Goal: Information Seeking & Learning: Learn about a topic

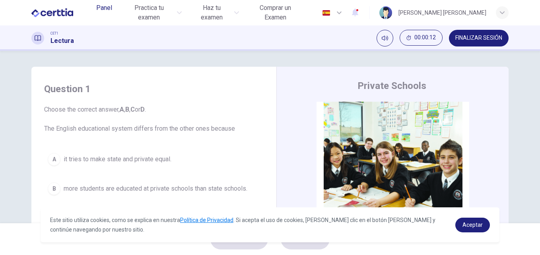
click at [106, 11] on span "Panel" at bounding box center [104, 8] width 16 height 10
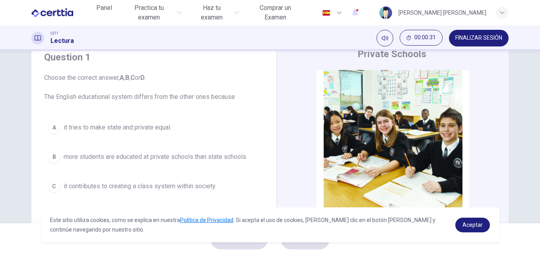
scroll to position [48, 0]
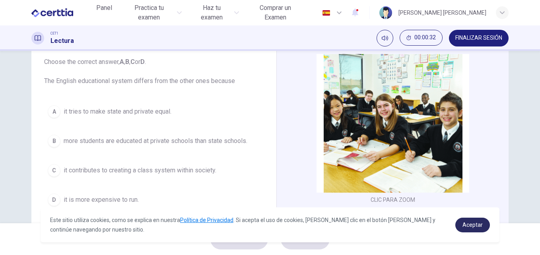
click at [476, 224] on span "Aceptar" at bounding box center [472, 225] width 20 height 6
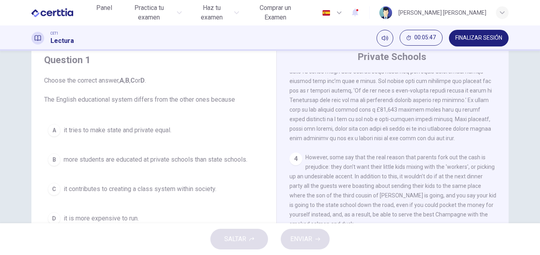
scroll to position [24, 0]
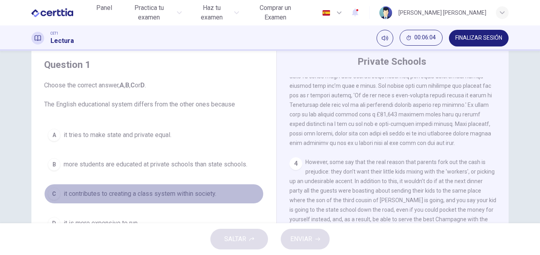
click at [140, 195] on span "it contributes to creating a class system within society." at bounding box center [140, 194] width 153 height 10
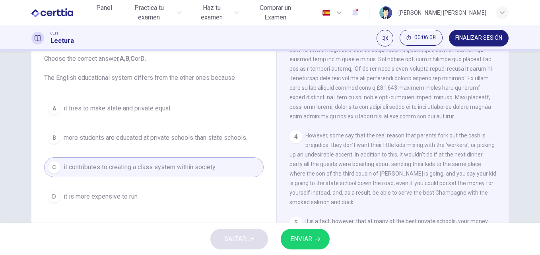
scroll to position [52, 0]
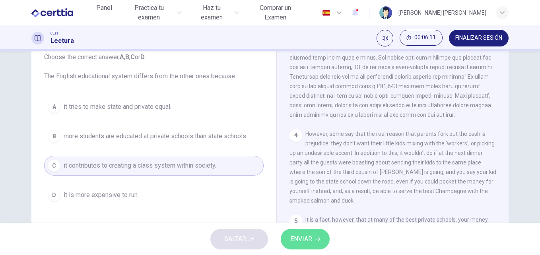
click at [304, 239] on span "ENVIAR" at bounding box center [301, 239] width 22 height 11
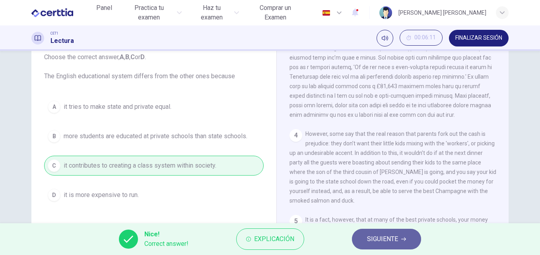
click at [388, 241] on span "SIGUIENTE" at bounding box center [382, 239] width 31 height 11
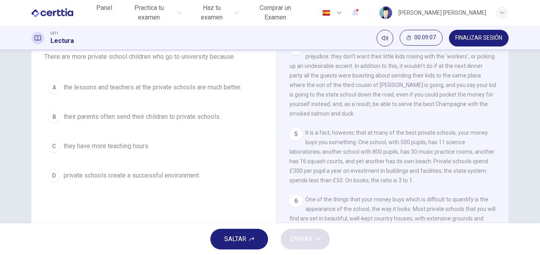
scroll to position [56, 0]
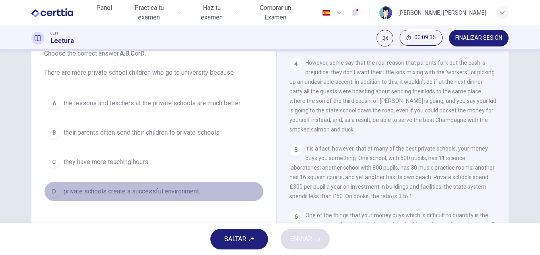
click at [180, 194] on span "private schools create a successful environment." at bounding box center [132, 192] width 136 height 10
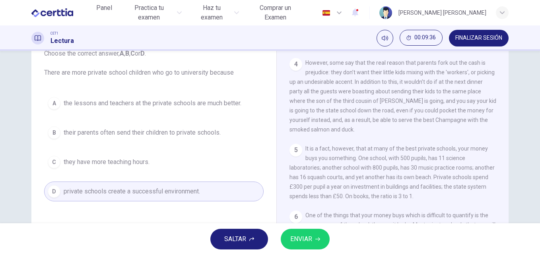
click at [307, 242] on span "ENVIAR" at bounding box center [301, 239] width 22 height 11
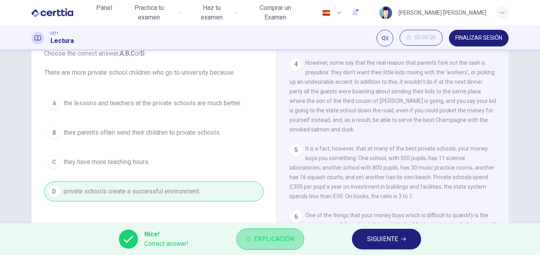
click at [274, 237] on span "Explicación" at bounding box center [274, 239] width 40 height 11
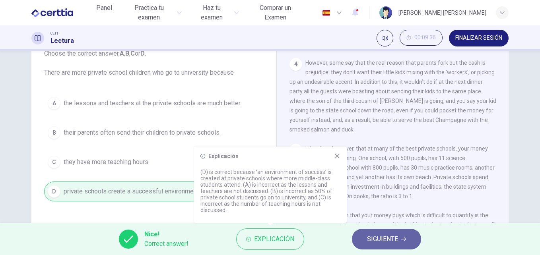
click at [379, 237] on span "SIGUIENTE" at bounding box center [382, 239] width 31 height 11
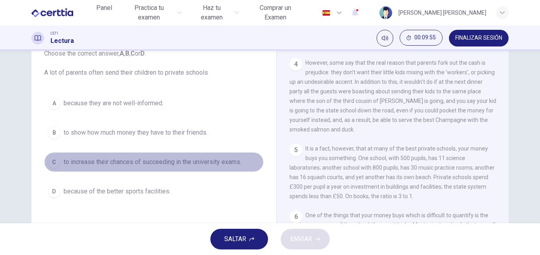
click at [145, 161] on span "to increase their chances of succeeding in the university exams." at bounding box center [153, 162] width 178 height 10
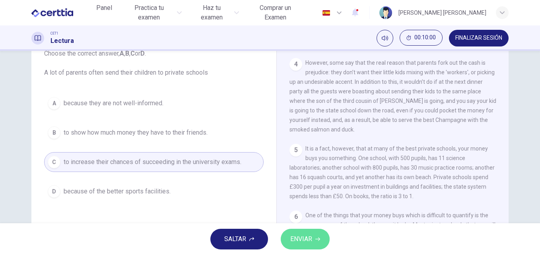
click at [309, 243] on span "ENVIAR" at bounding box center [301, 239] width 22 height 11
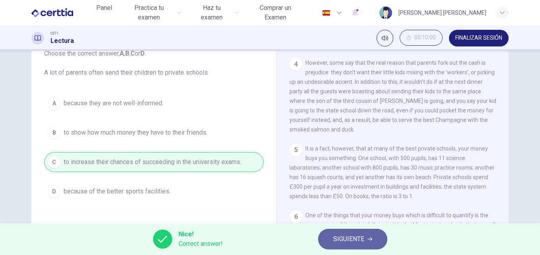
click at [338, 242] on span "SIGUIENTE" at bounding box center [348, 239] width 31 height 11
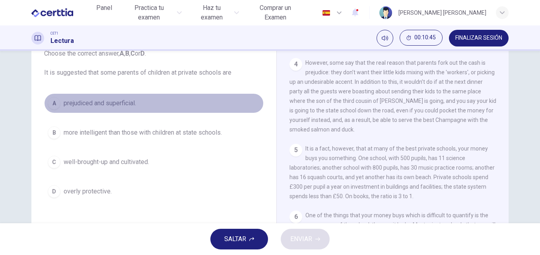
click at [118, 100] on span "prejudiced and superficial." at bounding box center [100, 104] width 72 height 10
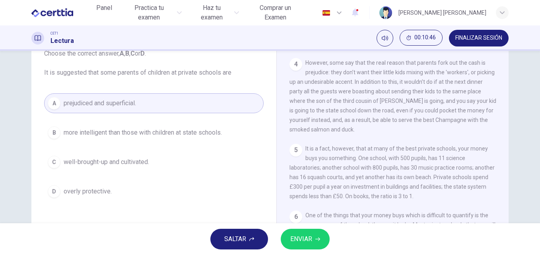
click at [313, 241] on button "ENVIAR" at bounding box center [305, 239] width 49 height 21
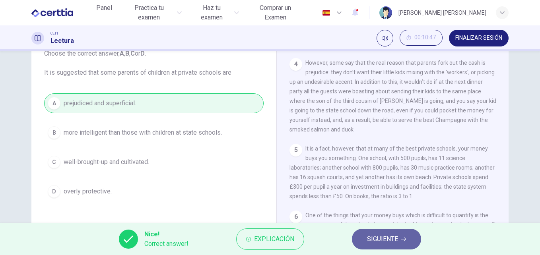
click at [369, 241] on span "SIGUIENTE" at bounding box center [382, 239] width 31 height 11
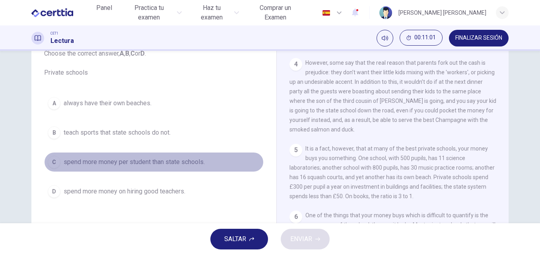
click at [106, 165] on span "spend more money per student than state schools." at bounding box center [134, 162] width 141 height 10
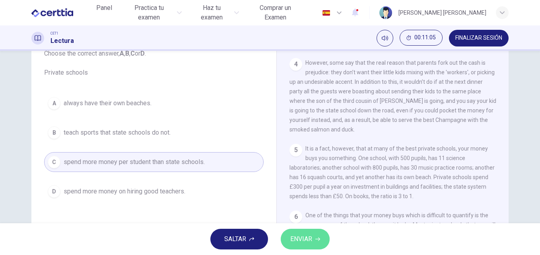
click at [300, 237] on span "ENVIAR" at bounding box center [301, 239] width 22 height 11
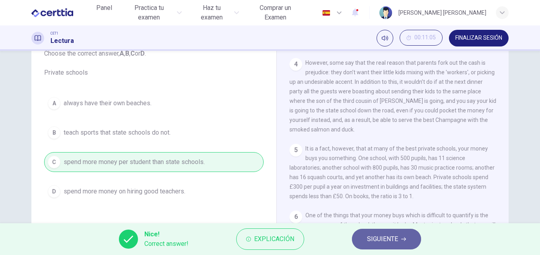
click at [388, 245] on button "SIGUIENTE" at bounding box center [386, 239] width 69 height 21
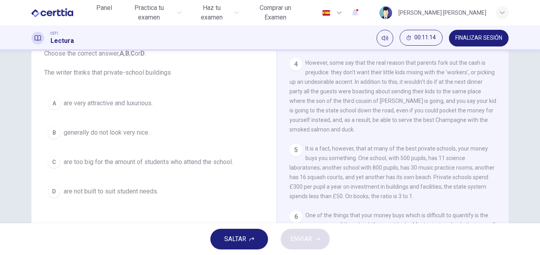
click at [107, 105] on span "are very attractive and luxurious." at bounding box center [108, 104] width 89 height 10
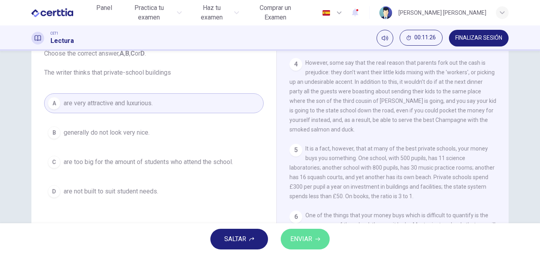
click at [312, 241] on span "ENVIAR" at bounding box center [301, 239] width 22 height 11
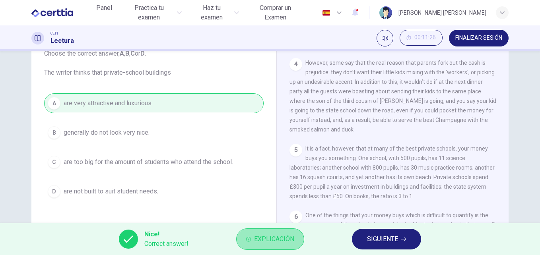
click at [279, 241] on span "Explicación" at bounding box center [274, 239] width 40 height 11
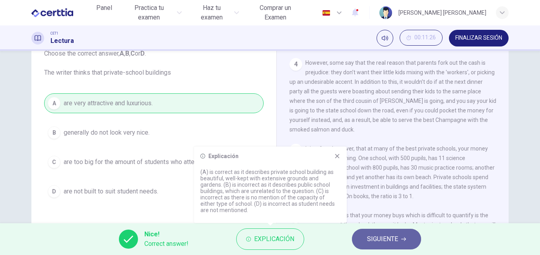
click at [372, 240] on span "SIGUIENTE" at bounding box center [382, 239] width 31 height 11
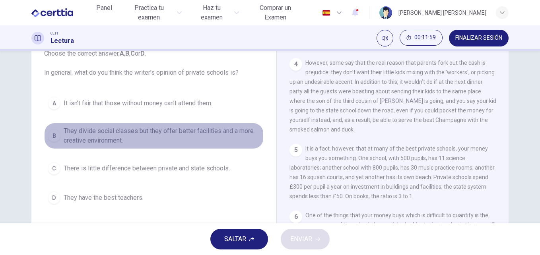
click at [121, 135] on span "They divide social classes but they offer better facilities and a more creative…" at bounding box center [162, 135] width 196 height 19
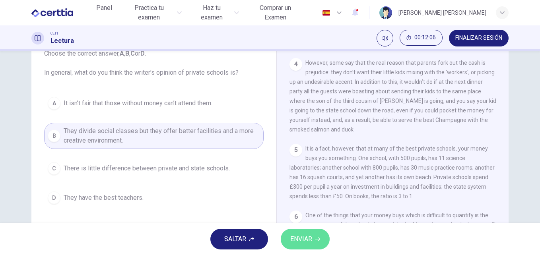
click at [315, 237] on icon "button" at bounding box center [317, 239] width 5 height 5
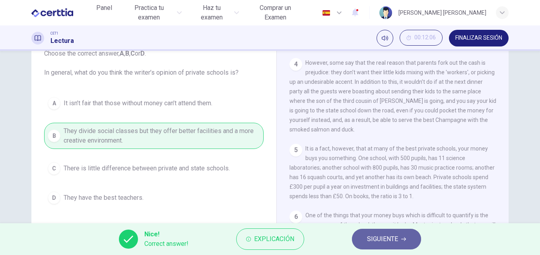
click at [369, 247] on button "SIGUIENTE" at bounding box center [386, 239] width 69 height 21
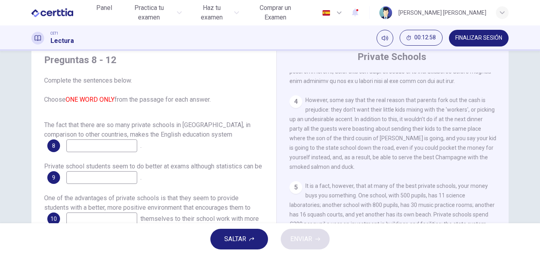
scroll to position [28, 0]
click at [121, 148] on input at bounding box center [101, 146] width 71 height 13
type input "*****"
click at [122, 179] on input at bounding box center [101, 178] width 71 height 13
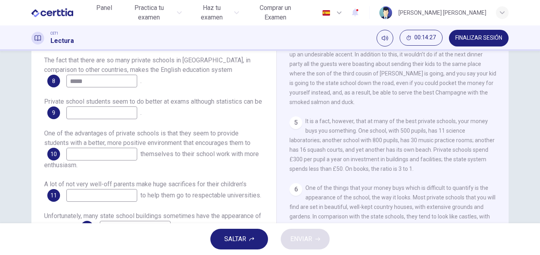
scroll to position [95, 0]
type input "******"
click at [113, 153] on input at bounding box center [101, 153] width 71 height 13
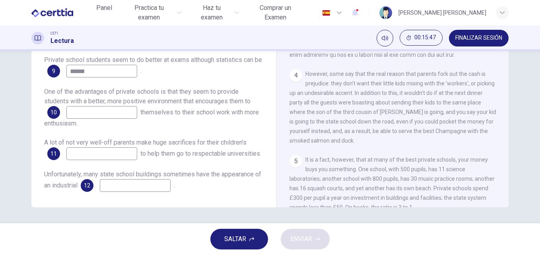
scroll to position [397, 0]
drag, startPoint x: 499, startPoint y: 120, endPoint x: 501, endPoint y: 99, distance: 21.6
click at [501, 99] on div "CLIC PARA ZOOM Clic para zoom 1 Most countries’ education systems have had what…" at bounding box center [397, 86] width 217 height 241
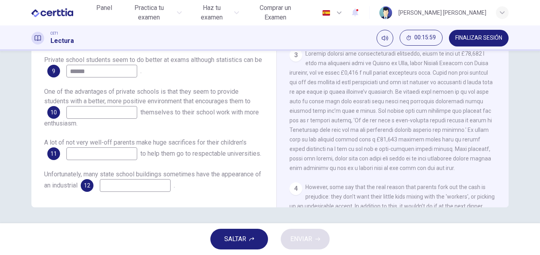
scroll to position [284, 0]
click at [109, 115] on input at bounding box center [101, 112] width 71 height 13
type input "********"
click at [103, 157] on input at bounding box center [101, 154] width 71 height 13
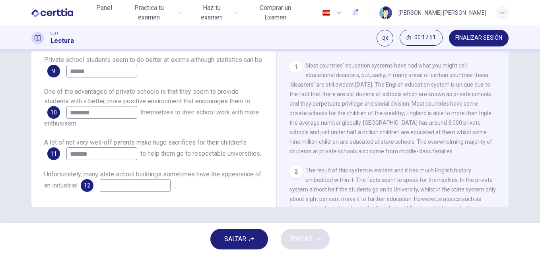
scroll to position [76, 0]
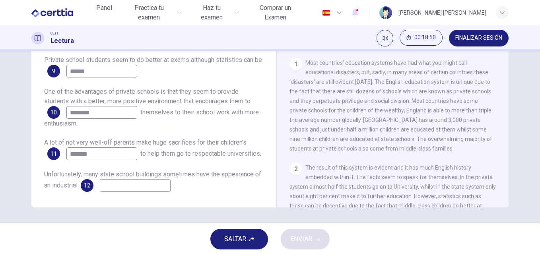
type input "*******"
click at [505, 204] on div "Private Schools CLIC PARA ZOOM Clic para zoom 1 Most countries’ education syste…" at bounding box center [392, 75] width 232 height 289
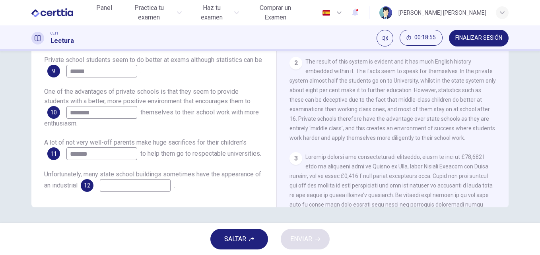
scroll to position [198, 0]
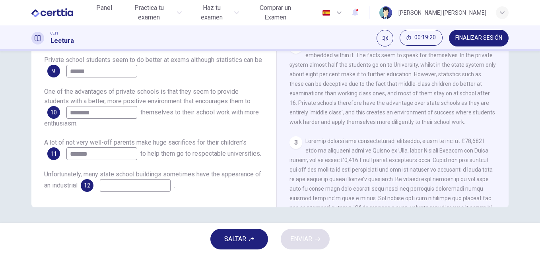
click at [107, 112] on input "********" at bounding box center [101, 112] width 71 height 13
type input "*****"
click at [99, 160] on input "*******" at bounding box center [101, 154] width 71 height 13
type input "*"
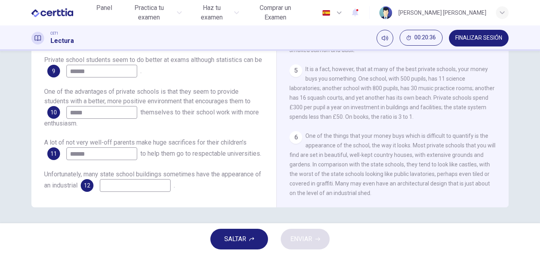
scroll to position [510, 0]
type input "******"
click at [160, 192] on input at bounding box center [135, 185] width 71 height 13
type input "****"
click at [305, 237] on span "ENVIAR" at bounding box center [301, 239] width 22 height 11
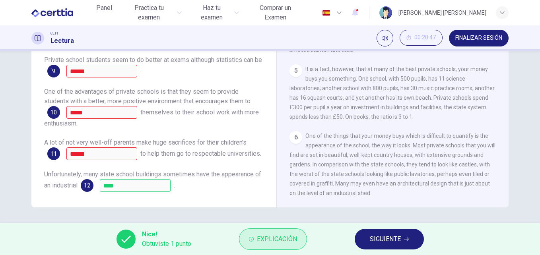
click at [260, 239] on span "Explicación" at bounding box center [277, 239] width 40 height 11
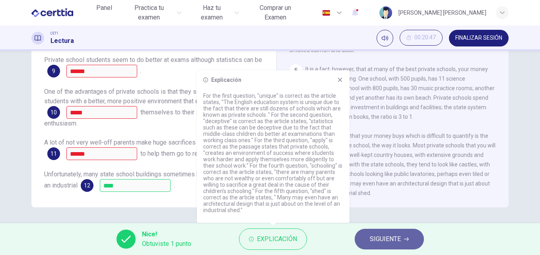
click at [403, 237] on button "SIGUIENTE" at bounding box center [389, 239] width 69 height 21
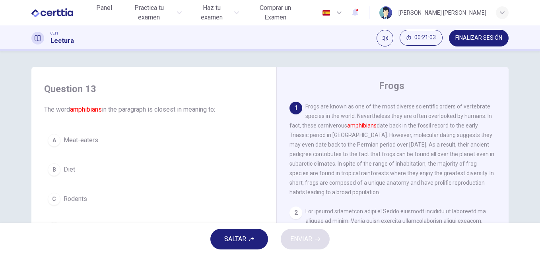
click at [519, 146] on div "Question 13 The word amphibians in the paragraph is closest in meaning to: A Me…" at bounding box center [270, 205] width 503 height 276
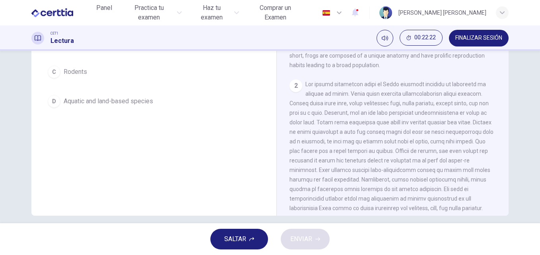
scroll to position [16, 0]
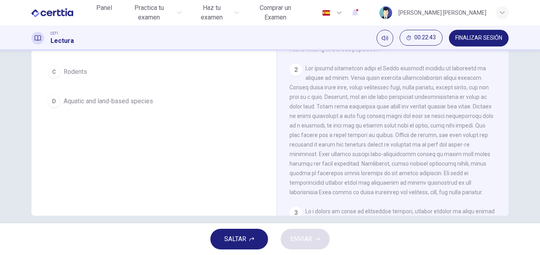
click at [522, 160] on div "Question 13 The word amphibians in the paragraph is closest in meaning to: A Me…" at bounding box center [270, 137] width 540 height 173
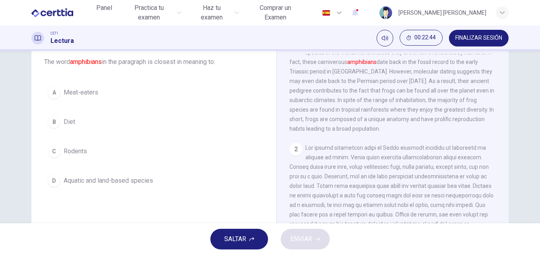
scroll to position [32, 0]
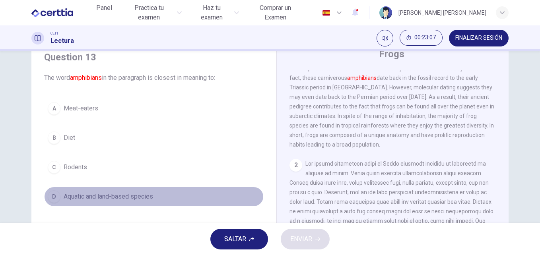
click at [113, 196] on span "Aquatic and land-based species" at bounding box center [108, 197] width 89 height 10
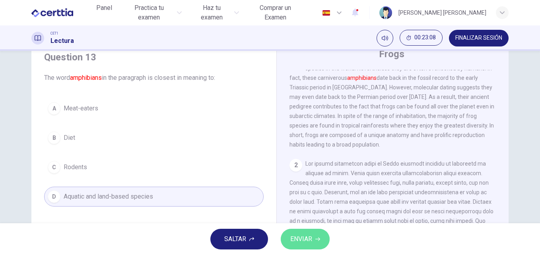
click at [307, 241] on span "ENVIAR" at bounding box center [301, 239] width 22 height 11
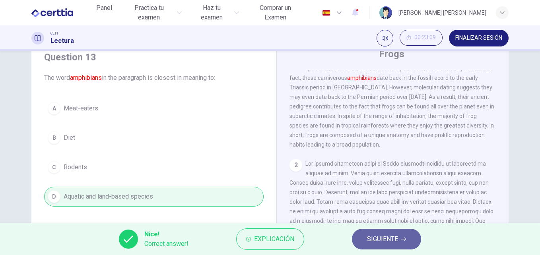
click at [385, 242] on span "SIGUIENTE" at bounding box center [382, 239] width 31 height 11
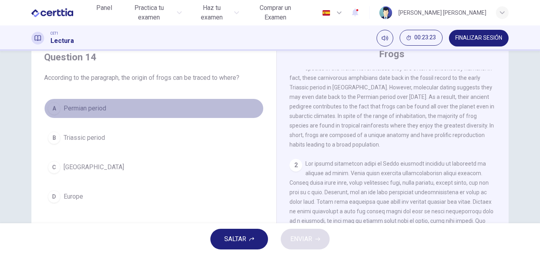
click at [89, 103] on button "A Permian period" at bounding box center [153, 109] width 219 height 20
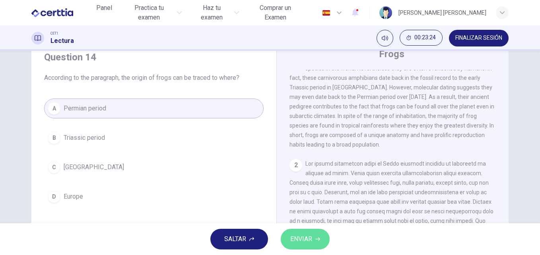
click at [311, 238] on span "ENVIAR" at bounding box center [301, 239] width 22 height 11
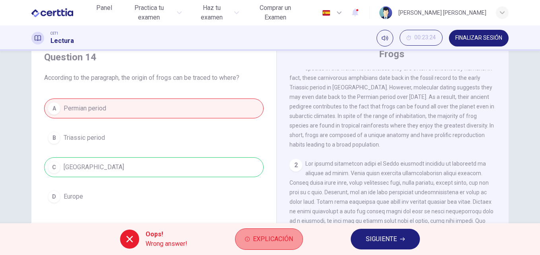
click at [254, 239] on span "Explicación" at bounding box center [273, 239] width 40 height 11
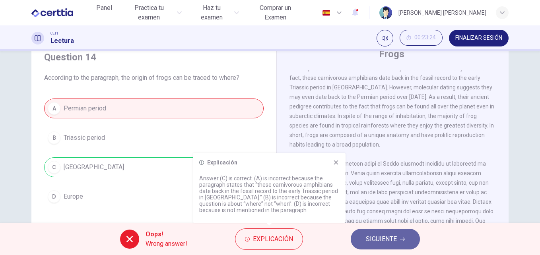
click at [398, 234] on button "SIGUIENTE" at bounding box center [385, 239] width 69 height 21
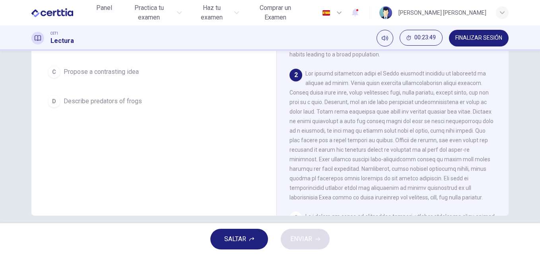
scroll to position [16, 0]
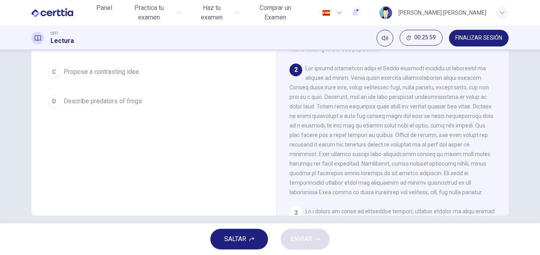
click at [524, 89] on div "Question 15 What was the author's goal in the paragraph? A Introduce a new spec…" at bounding box center [270, 137] width 540 height 173
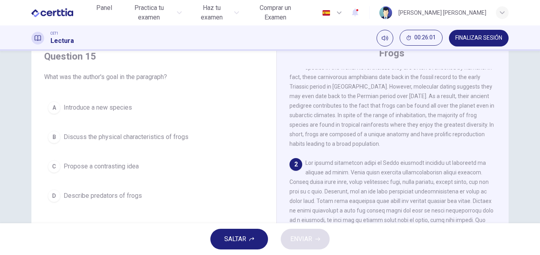
scroll to position [32, 0]
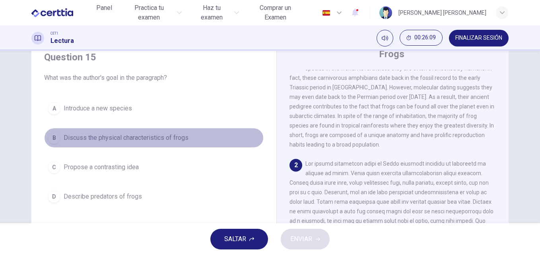
click at [146, 138] on span "Discuss the physical characteristics of frogs" at bounding box center [126, 138] width 125 height 10
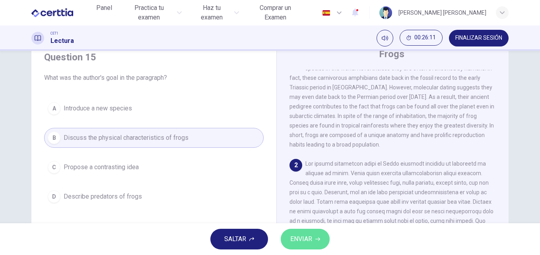
click at [309, 242] on span "ENVIAR" at bounding box center [301, 239] width 22 height 11
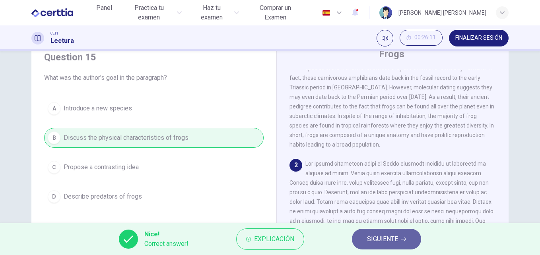
click at [376, 236] on span "SIGUIENTE" at bounding box center [382, 239] width 31 height 11
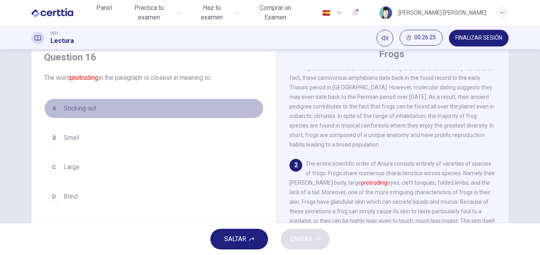
click at [78, 107] on span "Sticking out" at bounding box center [80, 109] width 33 height 10
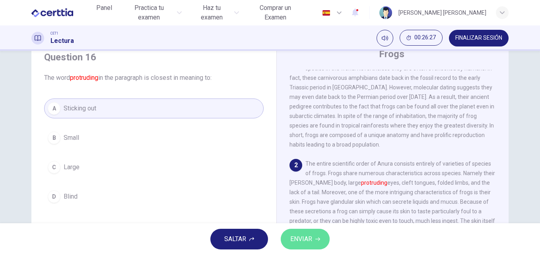
click at [299, 238] on span "ENVIAR" at bounding box center [301, 239] width 22 height 11
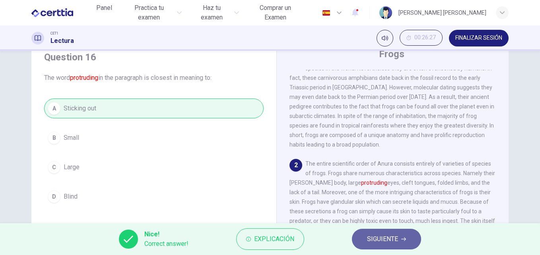
click at [381, 236] on span "SIGUIENTE" at bounding box center [382, 239] width 31 height 11
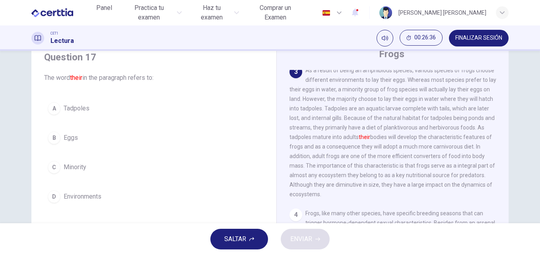
scroll to position [250, 0]
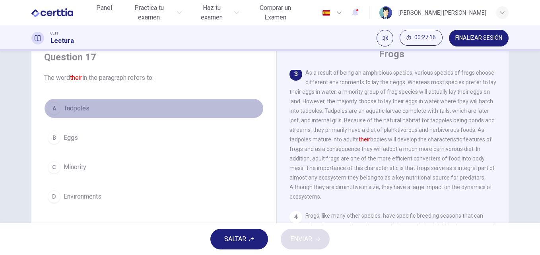
click at [78, 107] on span "Tadpoles" at bounding box center [77, 109] width 26 height 10
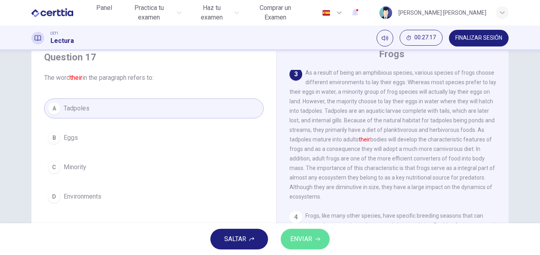
click at [303, 243] on span "ENVIAR" at bounding box center [301, 239] width 22 height 11
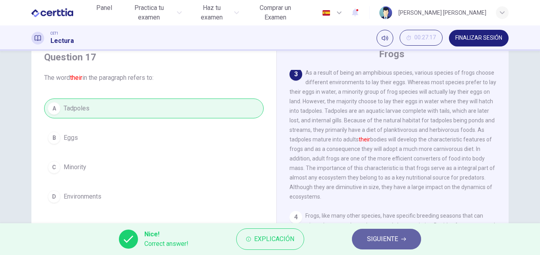
click at [369, 243] on span "SIGUIENTE" at bounding box center [382, 239] width 31 height 11
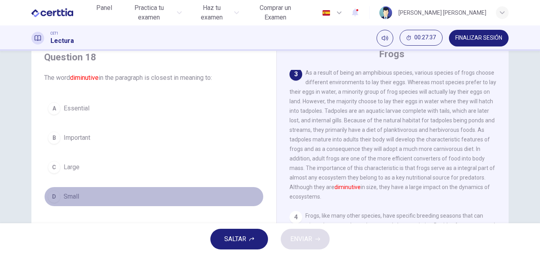
click at [59, 198] on button "D Small" at bounding box center [153, 197] width 219 height 20
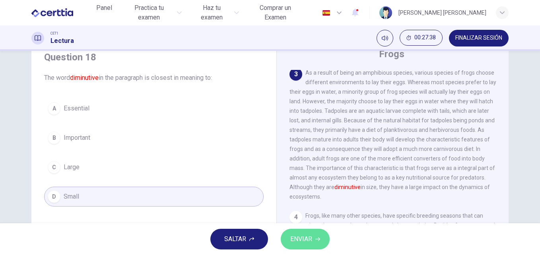
click at [300, 241] on span "ENVIAR" at bounding box center [301, 239] width 22 height 11
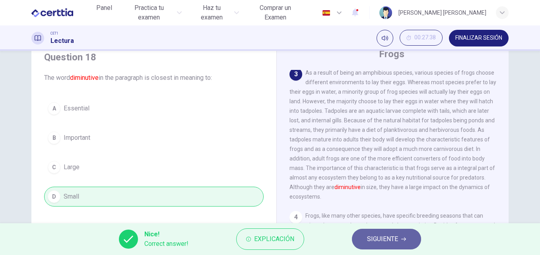
click at [392, 243] on span "SIGUIENTE" at bounding box center [382, 239] width 31 height 11
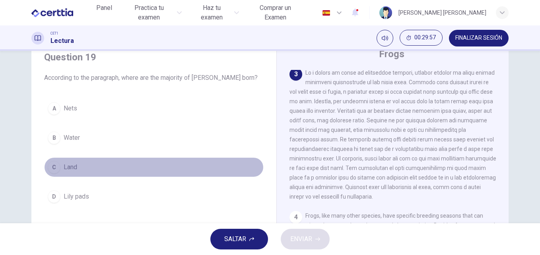
click at [73, 166] on span "Land" at bounding box center [71, 168] width 14 height 10
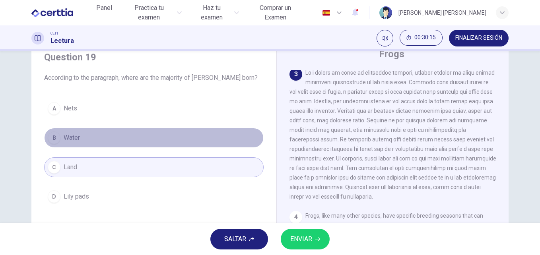
click at [76, 135] on span "Water" at bounding box center [72, 138] width 16 height 10
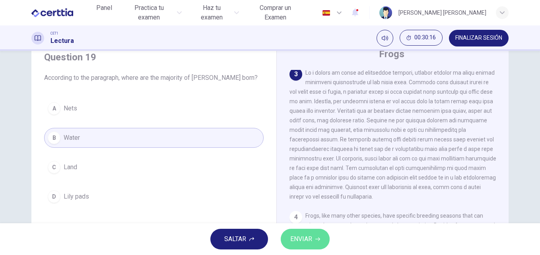
click at [312, 242] on span "ENVIAR" at bounding box center [301, 239] width 22 height 11
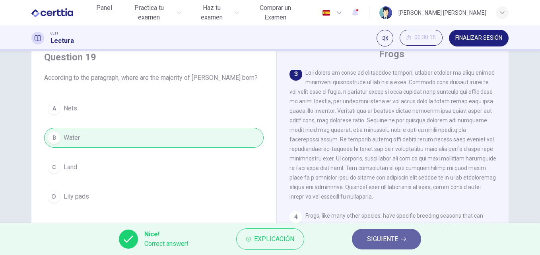
click at [373, 239] on span "SIGUIENTE" at bounding box center [382, 239] width 31 height 11
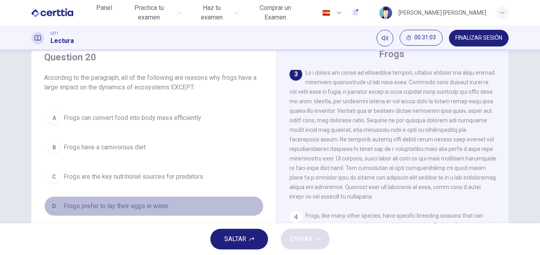
click at [127, 206] on span "Frogs prefer to lay their eggs in water" at bounding box center [116, 207] width 105 height 10
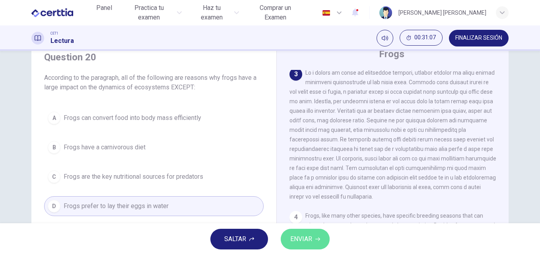
click at [312, 238] on span "ENVIAR" at bounding box center [301, 239] width 22 height 11
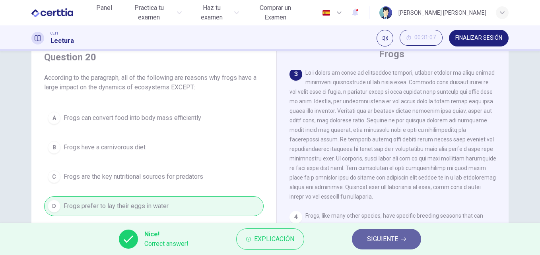
click at [383, 235] on span "SIGUIENTE" at bounding box center [382, 239] width 31 height 11
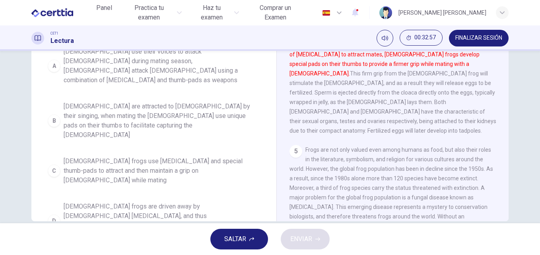
scroll to position [122, 0]
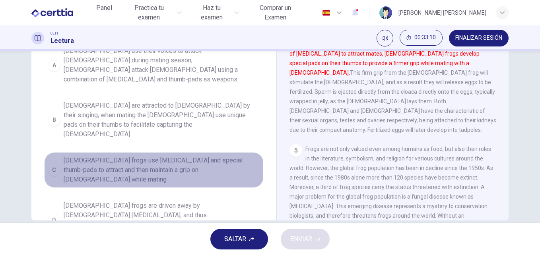
click at [186, 161] on span "Male frogs use vocal cords and special thumb-pads to attract and then maintain …" at bounding box center [162, 170] width 196 height 29
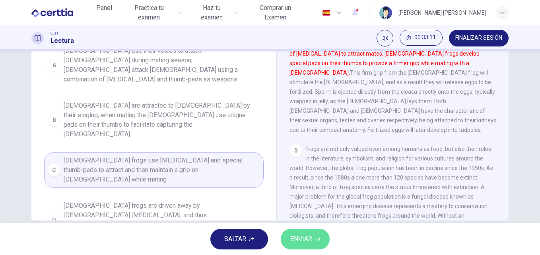
click at [307, 242] on span "ENVIAR" at bounding box center [301, 239] width 22 height 11
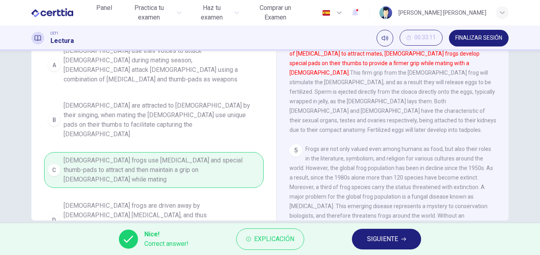
click at [377, 240] on span "SIGUIENTE" at bounding box center [382, 239] width 31 height 11
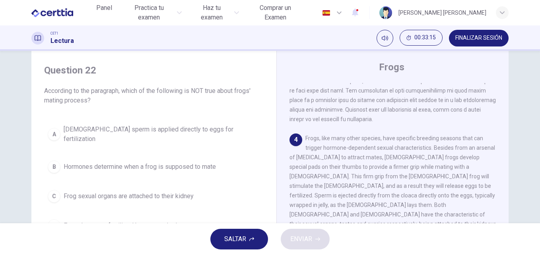
scroll to position [20, 0]
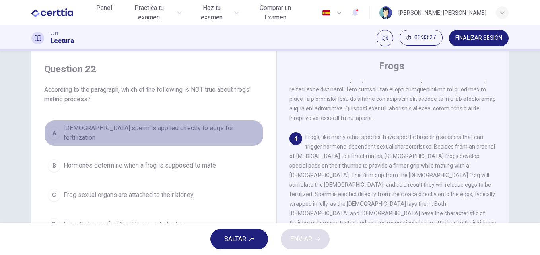
click at [176, 138] on button "A Male sperm is applied directly to eggs for fertilization" at bounding box center [153, 133] width 219 height 26
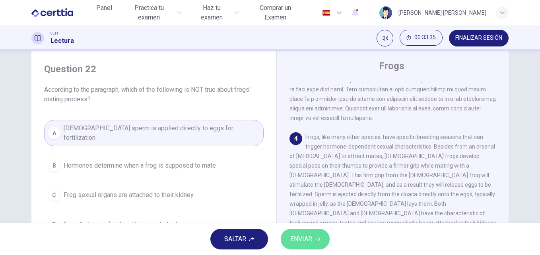
click at [299, 240] on span "ENVIAR" at bounding box center [301, 239] width 22 height 11
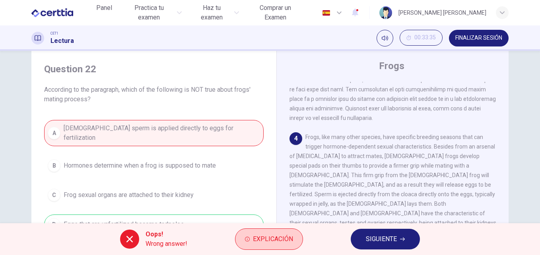
click at [278, 237] on span "Explicación" at bounding box center [273, 239] width 40 height 11
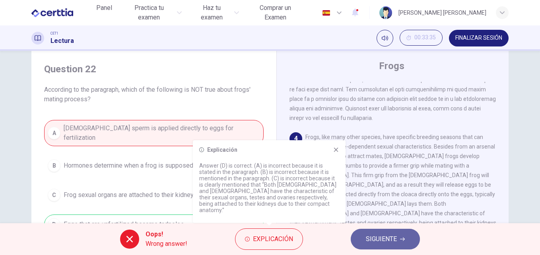
click at [375, 235] on span "SIGUIENTE" at bounding box center [381, 239] width 31 height 11
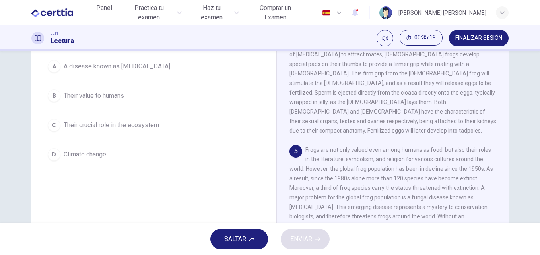
scroll to position [75, 0]
drag, startPoint x: 533, startPoint y: 137, endPoint x: 532, endPoint y: 156, distance: 18.8
click at [532, 156] on div "Question 23 According to the paragraph, what is a great danger to frogs as a sp…" at bounding box center [270, 137] width 540 height 173
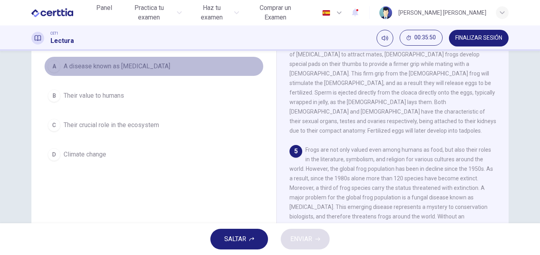
click at [110, 63] on span "A disease known as chytridiomycosis" at bounding box center [117, 67] width 107 height 10
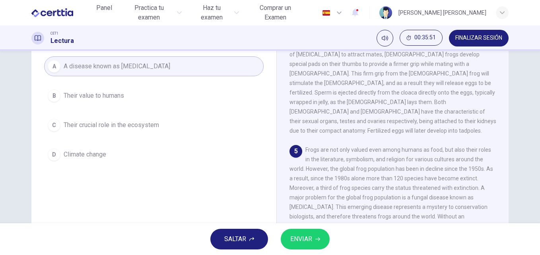
click at [301, 244] on span "ENVIAR" at bounding box center [301, 239] width 22 height 11
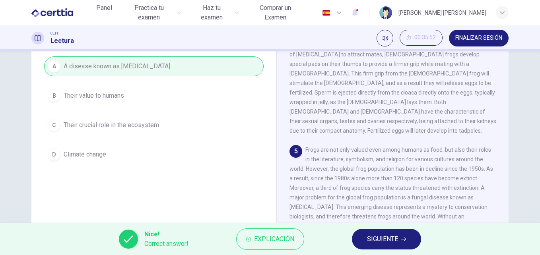
click at [379, 243] on span "SIGUIENTE" at bounding box center [382, 239] width 31 height 11
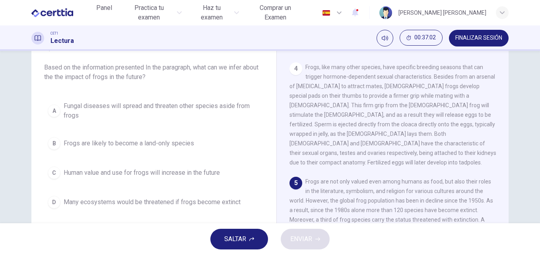
scroll to position [44, 0]
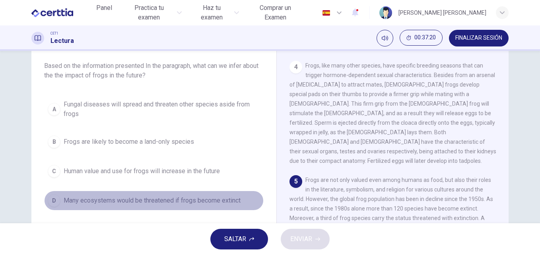
click at [208, 199] on span "Many ecosystems would be threatened if frogs become extinct" at bounding box center [152, 201] width 177 height 10
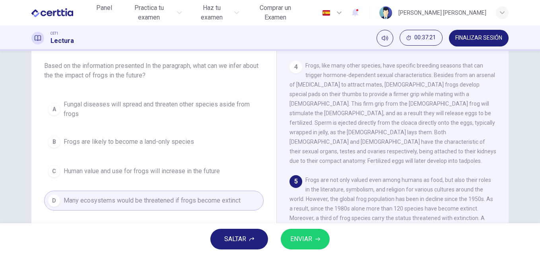
click at [310, 242] on span "ENVIAR" at bounding box center [301, 239] width 22 height 11
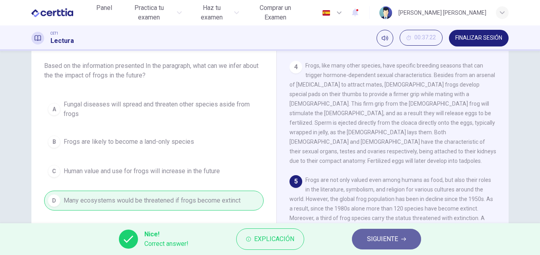
click at [372, 241] on span "SIGUIENTE" at bounding box center [382, 239] width 31 height 11
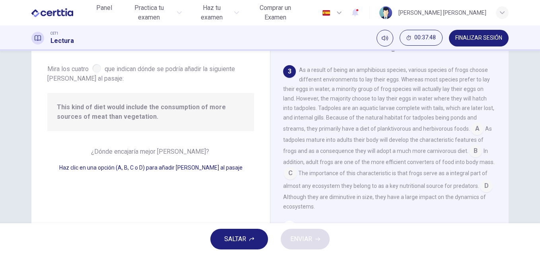
scroll to position [39, 0]
click at [473, 132] on input at bounding box center [477, 130] width 13 height 13
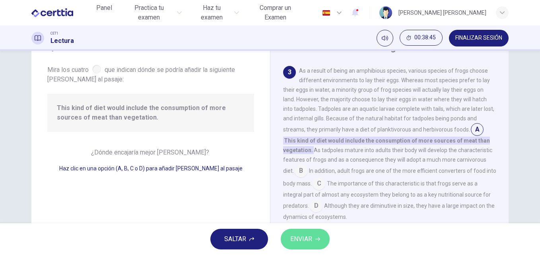
click at [304, 237] on span "ENVIAR" at bounding box center [301, 239] width 22 height 11
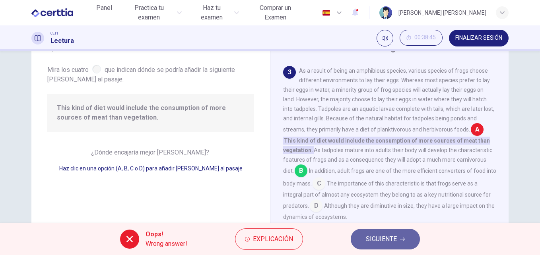
click at [388, 235] on span "SIGUIENTE" at bounding box center [381, 239] width 31 height 11
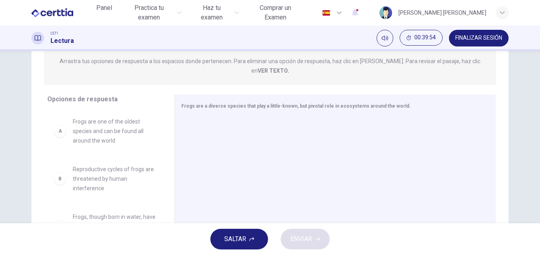
scroll to position [101, 0]
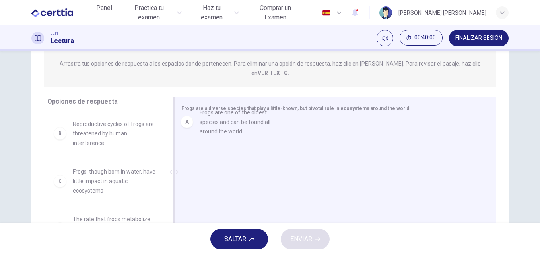
drag, startPoint x: 103, startPoint y: 130, endPoint x: 237, endPoint y: 127, distance: 133.6
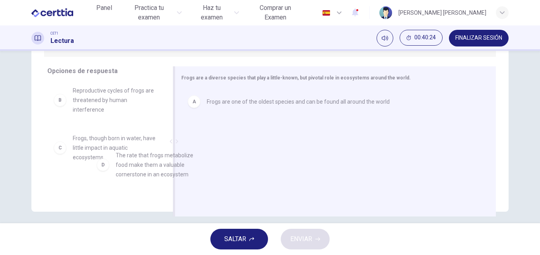
scroll to position [4, 0]
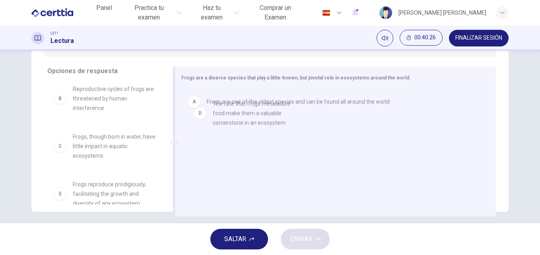
drag, startPoint x: 110, startPoint y: 190, endPoint x: 260, endPoint y: 109, distance: 170.4
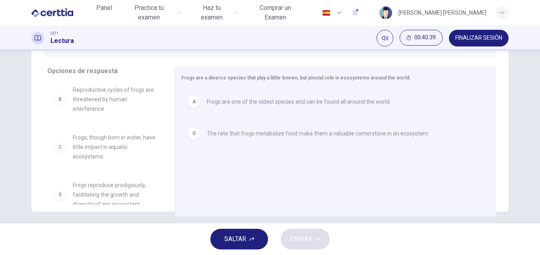
scroll to position [0, 0]
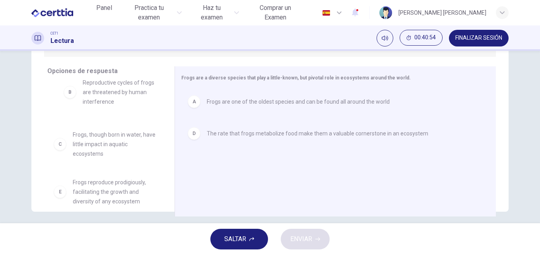
drag, startPoint x: 98, startPoint y: 97, endPoint x: 112, endPoint y: 96, distance: 13.9
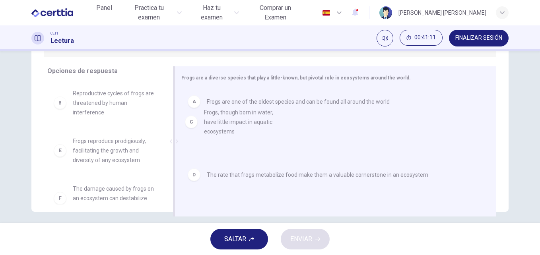
drag, startPoint x: 102, startPoint y: 140, endPoint x: 239, endPoint y: 120, distance: 138.7
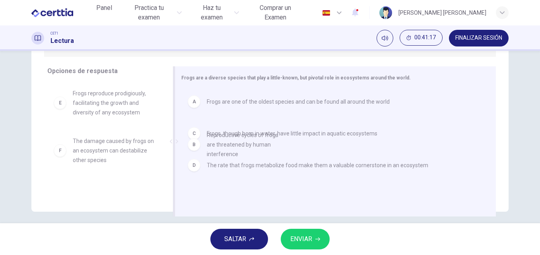
drag, startPoint x: 93, startPoint y: 89, endPoint x: 233, endPoint y: 144, distance: 150.7
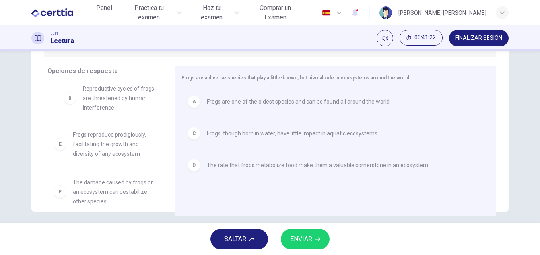
drag, startPoint x: 85, startPoint y: 97, endPoint x: 93, endPoint y: 103, distance: 10.6
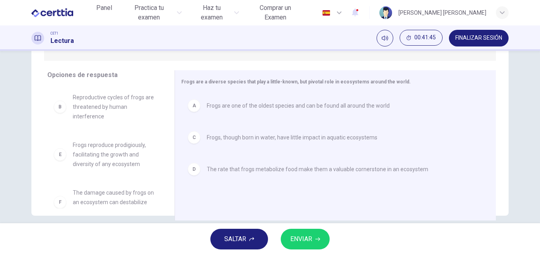
scroll to position [130, 0]
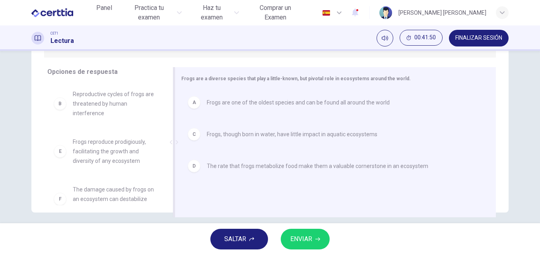
click at [223, 98] on span "Frogs are one of the oldest species and can be found all around the world" at bounding box center [298, 103] width 183 height 10
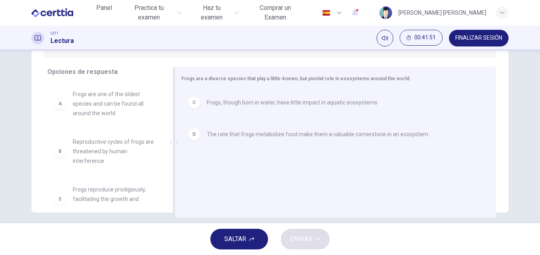
click at [223, 98] on span "Frogs, though born in water, have little impact in aquatic ecosystems" at bounding box center [292, 103] width 171 height 10
click at [223, 98] on span "The rate that frogs metabolize food make them a valuable cornerstone in an ecos…" at bounding box center [317, 103] width 221 height 10
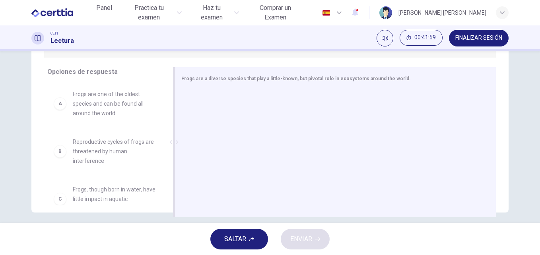
click at [167, 193] on div "Opciones de respuesta A Frogs are one of the oldest species and can be found al…" at bounding box center [102, 144] width 143 height 154
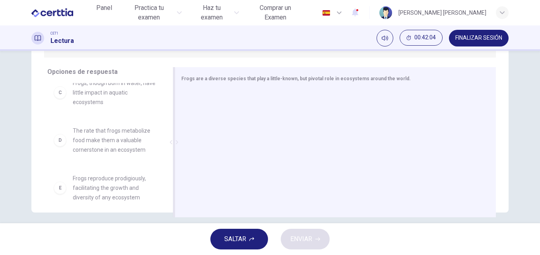
scroll to position [111, 0]
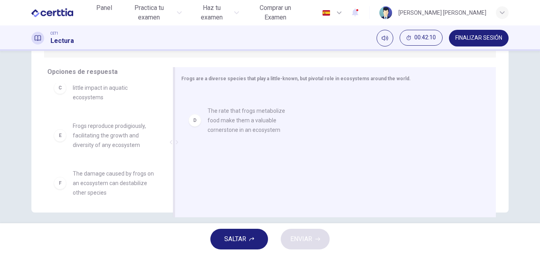
drag, startPoint x: 104, startPoint y: 132, endPoint x: 248, endPoint y: 124, distance: 143.7
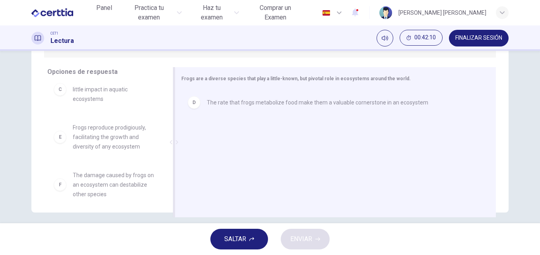
scroll to position [110, 0]
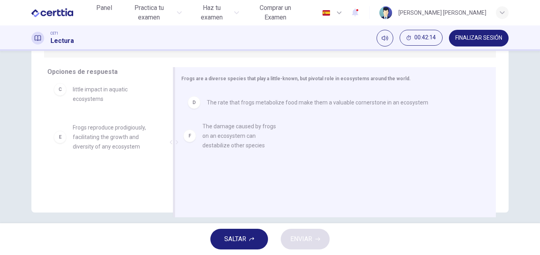
drag, startPoint x: 103, startPoint y: 178, endPoint x: 239, endPoint y: 138, distance: 142.1
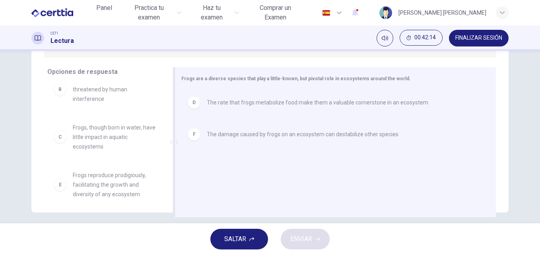
scroll to position [62, 0]
click at [252, 98] on div "D The rate that frogs metabolize food make them a valuable cornerstone in an ec…" at bounding box center [332, 102] width 289 height 13
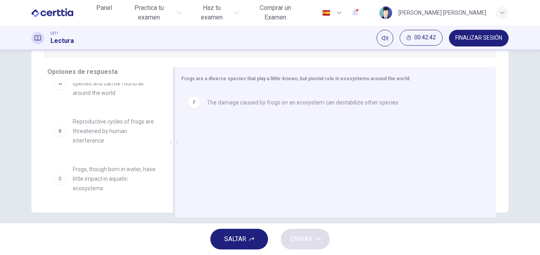
scroll to position [0, 0]
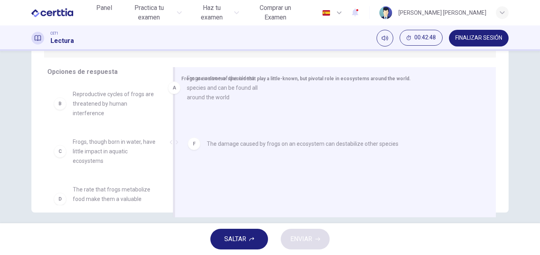
drag, startPoint x: 96, startPoint y: 97, endPoint x: 218, endPoint y: 89, distance: 121.5
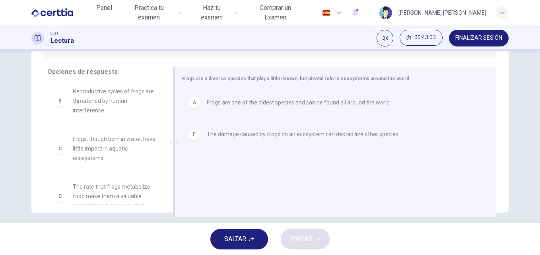
scroll to position [4, 0]
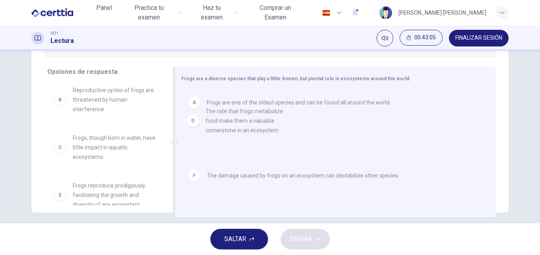
drag, startPoint x: 103, startPoint y: 191, endPoint x: 242, endPoint y: 124, distance: 154.0
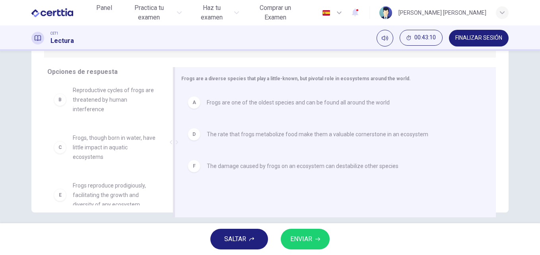
click at [169, 194] on div at bounding box center [174, 142] width 10 height 150
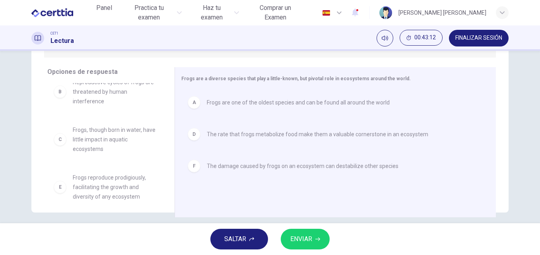
scroll to position [14, 0]
click at [197, 160] on div "F" at bounding box center [194, 166] width 13 height 13
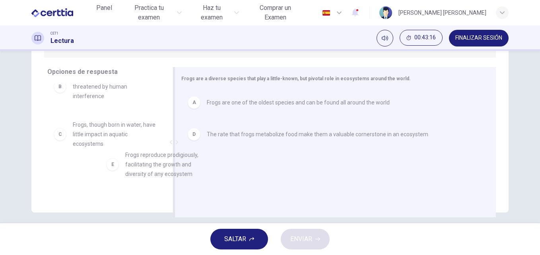
scroll to position [18, 0]
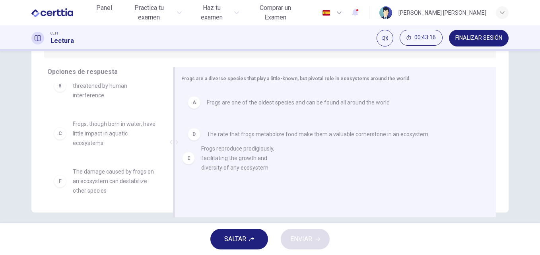
drag, startPoint x: 106, startPoint y: 181, endPoint x: 245, endPoint y: 162, distance: 139.6
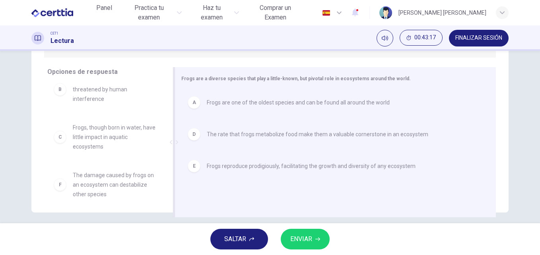
scroll to position [14, 0]
click at [306, 240] on span "ENVIAR" at bounding box center [301, 239] width 22 height 11
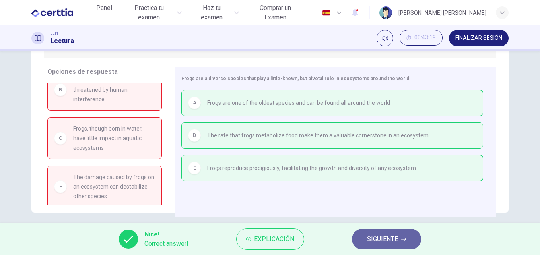
click at [390, 239] on span "SIGUIENTE" at bounding box center [382, 239] width 31 height 11
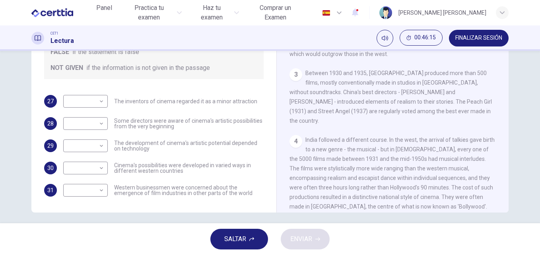
scroll to position [131, 0]
click at [160, 205] on div "Preguntas 27 - 31 Do the following statements agree with the information given …" at bounding box center [154, 78] width 232 height 268
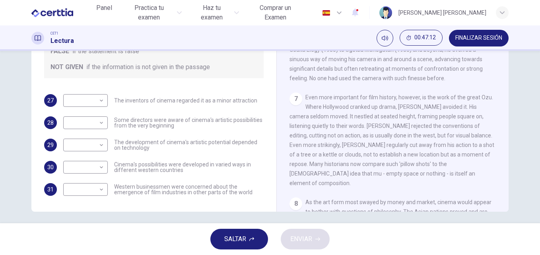
scroll to position [629, 0]
click at [101, 102] on body "Este sitio utiliza cookies, como se explica en nuestra Política de Privacidad .…" at bounding box center [270, 127] width 540 height 255
click at [92, 136] on li "NOT GIVEN" at bounding box center [83, 138] width 45 height 13
type input "*********"
click at [102, 126] on body "Este sitio utiliza cookies, como se explica en nuestra Política de Privacidad .…" at bounding box center [270, 127] width 540 height 255
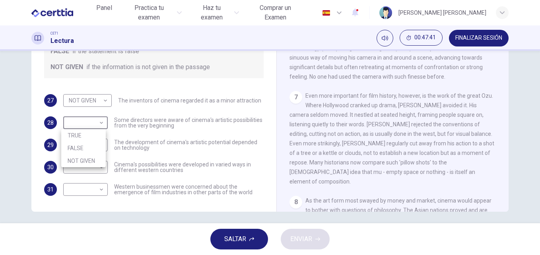
click at [89, 140] on li "TRUE" at bounding box center [83, 135] width 45 height 13
type input "****"
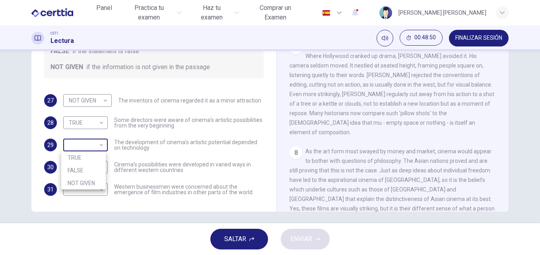
click at [101, 145] on body "Este sitio utiliza cookies, como se explica en nuestra Política de Privacidad .…" at bounding box center [270, 127] width 540 height 255
click at [92, 171] on li "FALSE" at bounding box center [83, 170] width 45 height 13
type input "*****"
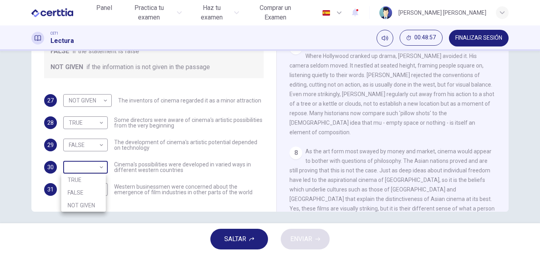
click at [101, 168] on body "Este sitio utiliza cookies, como se explica en nuestra Política de Privacidad .…" at bounding box center [270, 127] width 540 height 255
click at [93, 179] on li "TRUE" at bounding box center [83, 180] width 45 height 13
type input "****"
click at [103, 190] on div "​ ​" at bounding box center [85, 189] width 45 height 13
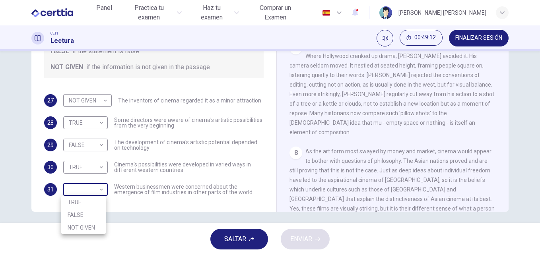
click at [100, 191] on body "Este sitio utiliza cookies, como se explica en nuestra Política de Privacidad .…" at bounding box center [270, 127] width 540 height 255
click at [89, 226] on li "NOT GIVEN" at bounding box center [83, 227] width 45 height 13
type input "*********"
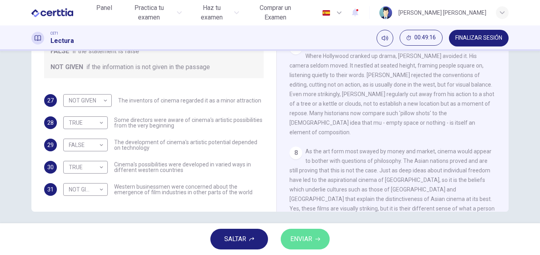
click at [314, 242] on button "ENVIAR" at bounding box center [305, 239] width 49 height 21
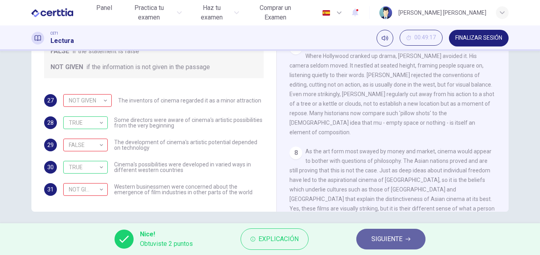
click at [377, 240] on span "SIGUIENTE" at bounding box center [386, 239] width 31 height 11
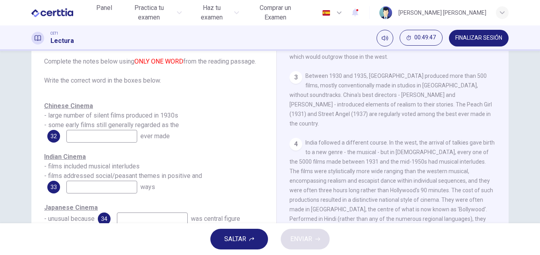
scroll to position [371, 0]
click at [117, 134] on input at bounding box center [101, 136] width 71 height 13
type input "****"
click at [101, 186] on input at bounding box center [101, 187] width 71 height 13
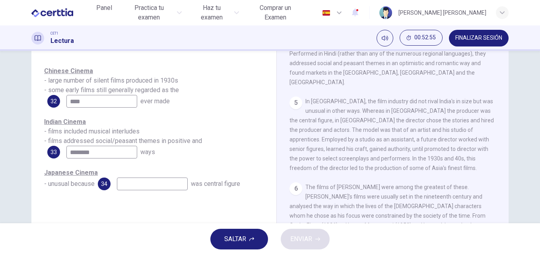
scroll to position [498, 0]
type input "********"
click at [172, 185] on input at bounding box center [152, 184] width 71 height 13
type input "*********"
click at [307, 241] on span "ENVIAR" at bounding box center [301, 239] width 22 height 11
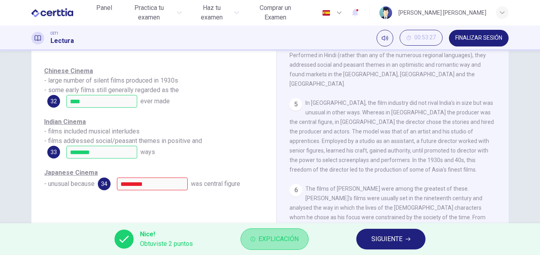
click at [279, 234] on span "Explicación" at bounding box center [278, 239] width 40 height 11
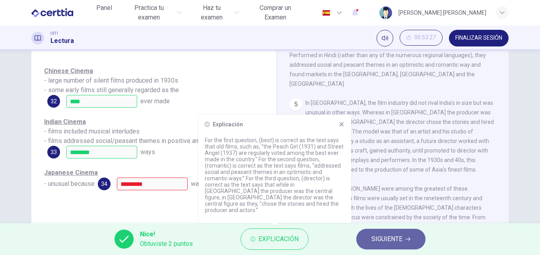
click at [383, 238] on span "SIGUIENTE" at bounding box center [386, 239] width 31 height 11
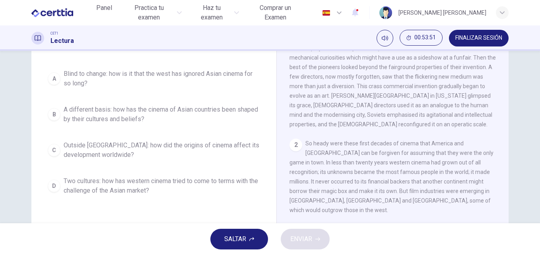
scroll to position [126, 0]
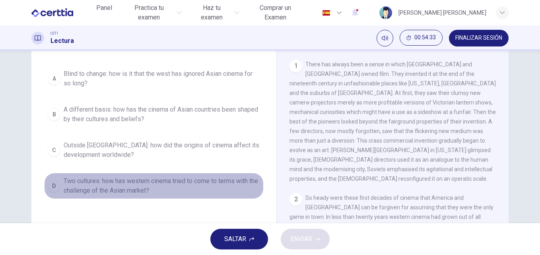
click at [160, 181] on span "Two cultures: how has western cinema tried to come to terms with the challenge …" at bounding box center [162, 186] width 196 height 19
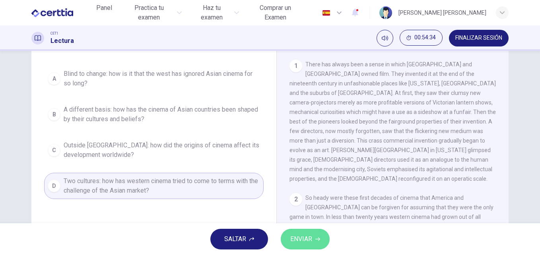
click at [314, 240] on button "ENVIAR" at bounding box center [305, 239] width 49 height 21
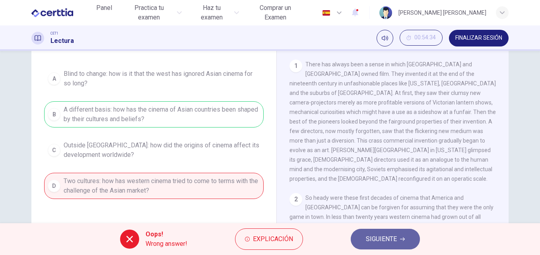
click at [400, 243] on button "SIGUIENTE" at bounding box center [385, 239] width 69 height 21
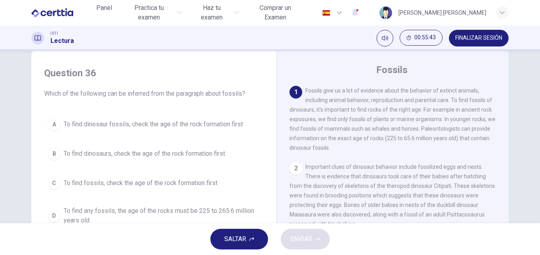
scroll to position [32, 0]
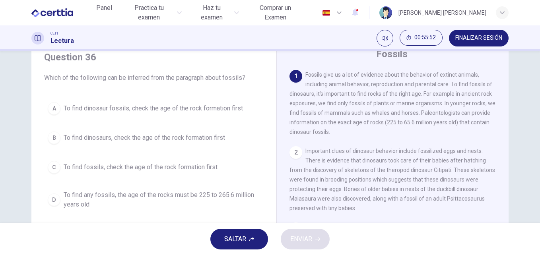
click at [151, 166] on span "To find fossils, check the age of the rock formation first" at bounding box center [141, 168] width 154 height 10
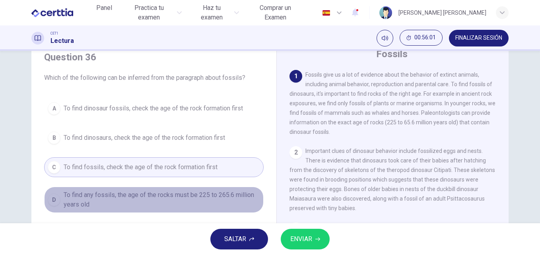
click at [195, 197] on span "To find any fossils, the age of the rocks must be 225 to 265.6 million years old" at bounding box center [162, 199] width 196 height 19
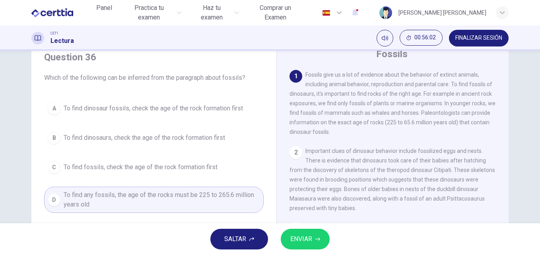
click at [312, 238] on span "ENVIAR" at bounding box center [301, 239] width 22 height 11
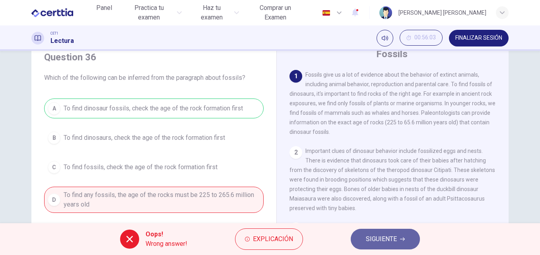
click at [396, 237] on span "SIGUIENTE" at bounding box center [381, 239] width 31 height 11
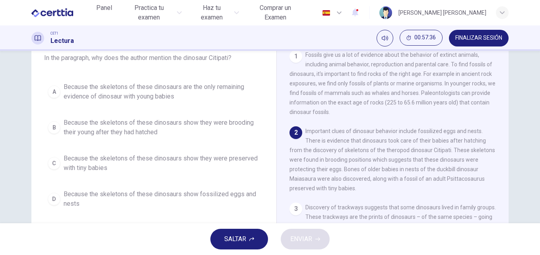
scroll to position [52, 0]
click at [146, 192] on span "Because the skeletons of these dinosaurs show fossilized eggs and nests" at bounding box center [162, 198] width 196 height 19
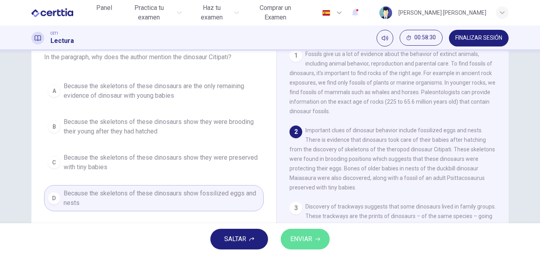
click at [316, 236] on button "ENVIAR" at bounding box center [305, 239] width 49 height 21
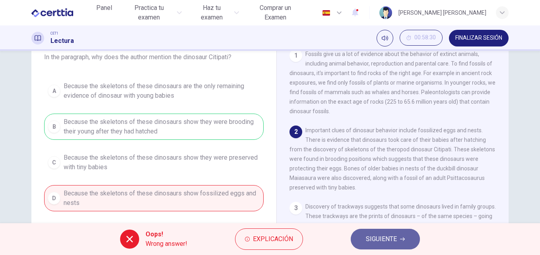
click at [371, 243] on span "SIGUIENTE" at bounding box center [381, 239] width 31 height 11
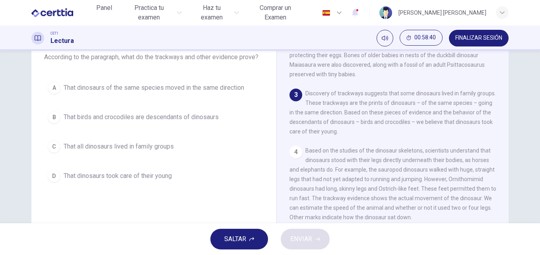
scroll to position [113, 0]
click at [133, 148] on span "That all dinosaurs lived in family groups" at bounding box center [119, 147] width 110 height 10
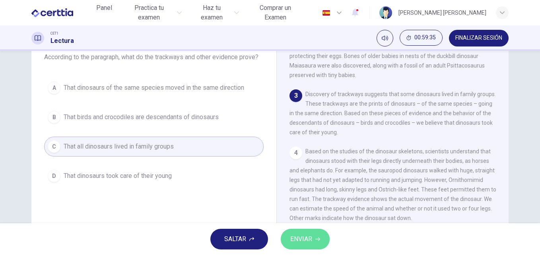
click at [321, 239] on button "ENVIAR" at bounding box center [305, 239] width 49 height 21
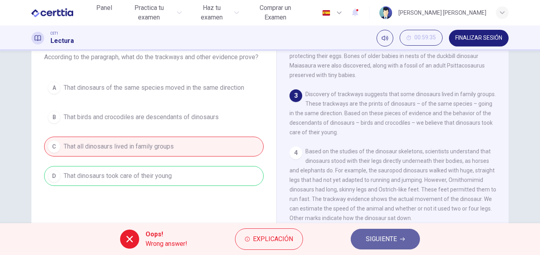
click at [384, 234] on span "SIGUIENTE" at bounding box center [381, 239] width 31 height 11
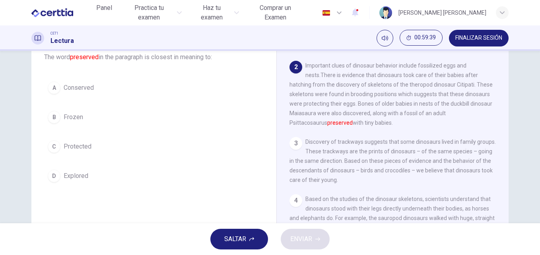
scroll to position [64, 0]
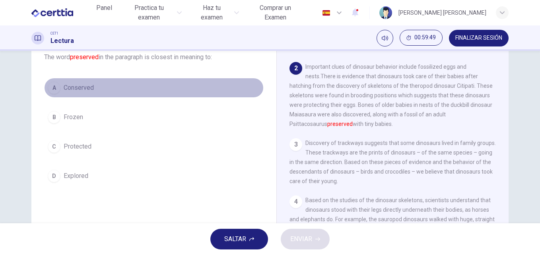
click at [85, 89] on span "Conserved" at bounding box center [79, 88] width 30 height 10
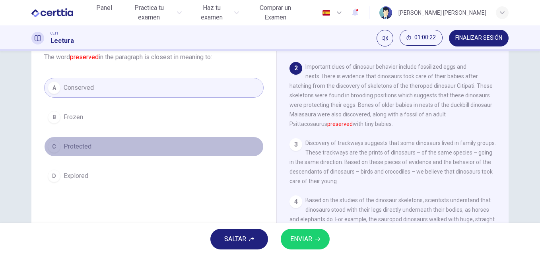
click at [84, 144] on span "Protected" at bounding box center [78, 147] width 28 height 10
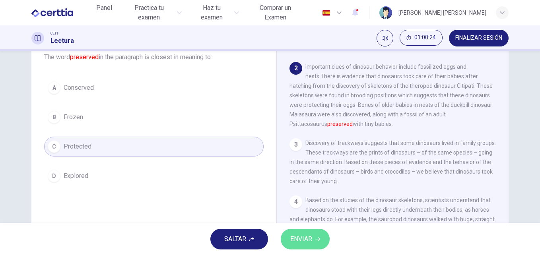
click at [314, 242] on button "ENVIAR" at bounding box center [305, 239] width 49 height 21
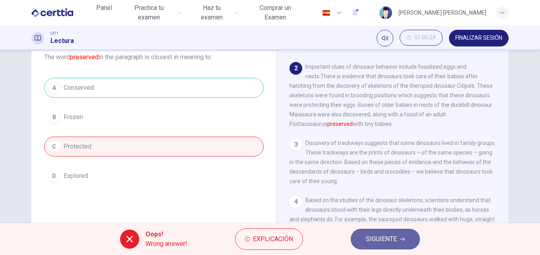
click at [386, 239] on span "SIGUIENTE" at bounding box center [381, 239] width 31 height 11
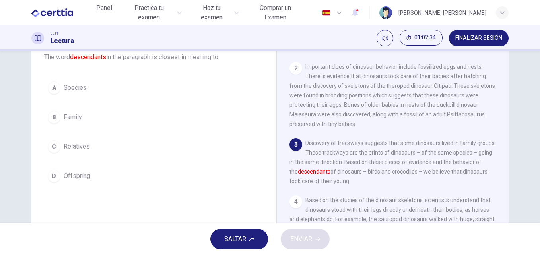
click at [76, 117] on span "Family" at bounding box center [73, 118] width 18 height 10
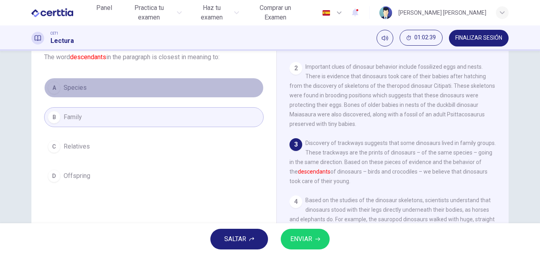
click at [89, 90] on button "A Species" at bounding box center [153, 88] width 219 height 20
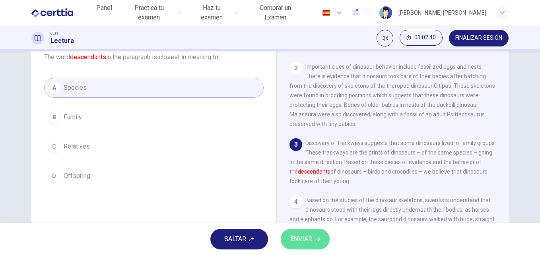
click at [296, 231] on button "ENVIAR" at bounding box center [305, 239] width 49 height 21
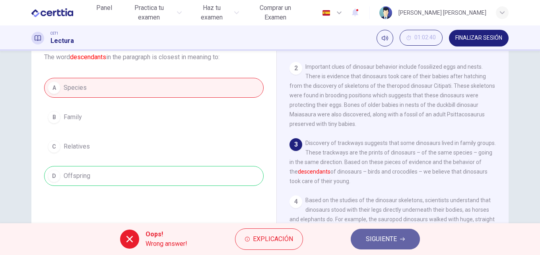
click at [383, 244] on span "SIGUIENTE" at bounding box center [381, 239] width 31 height 11
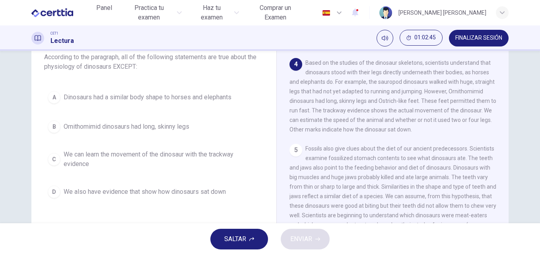
scroll to position [202, 0]
click at [150, 155] on span "We can learn the movement of the dinosaur with the trackway evidence" at bounding box center [162, 159] width 196 height 19
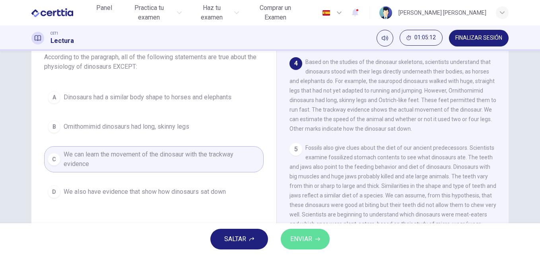
click at [321, 243] on button "ENVIAR" at bounding box center [305, 239] width 49 height 21
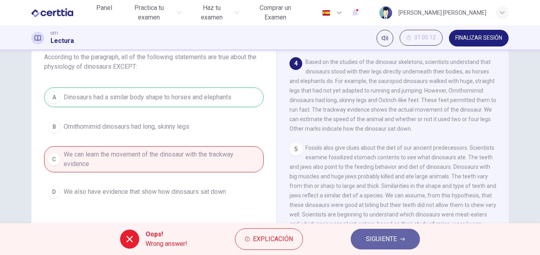
click at [375, 239] on span "SIGUIENTE" at bounding box center [381, 239] width 31 height 11
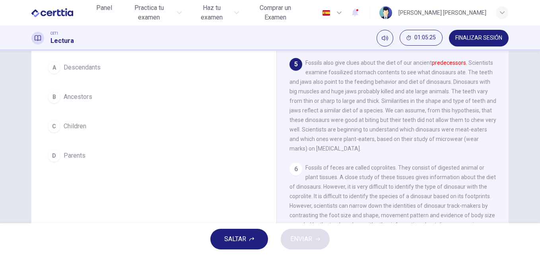
scroll to position [272, 0]
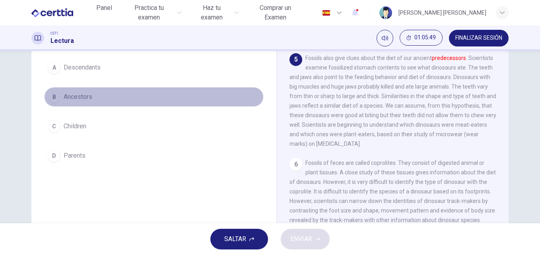
click at [86, 94] on span "Ancestors" at bounding box center [78, 97] width 29 height 10
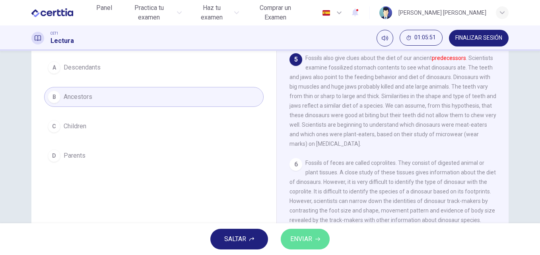
click at [305, 237] on span "ENVIAR" at bounding box center [301, 239] width 22 height 11
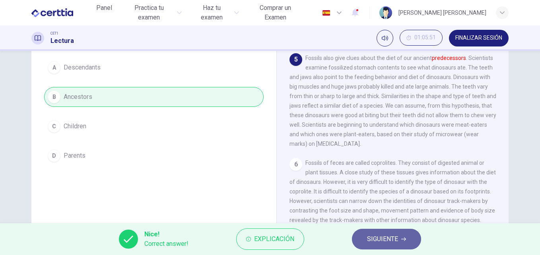
click at [385, 244] on span "SIGUIENTE" at bounding box center [382, 239] width 31 height 11
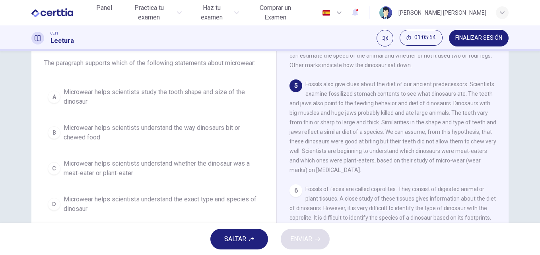
scroll to position [41, 0]
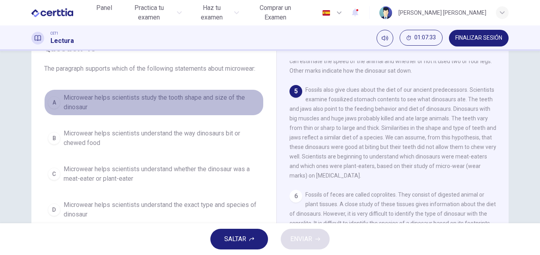
click at [162, 102] on span "Microwear helps scientists study the tooth shape and size of the dinosaur" at bounding box center [162, 102] width 196 height 19
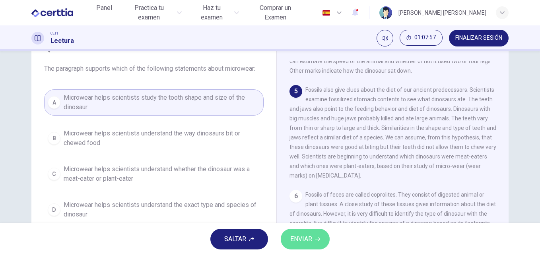
click at [307, 237] on span "ENVIAR" at bounding box center [301, 239] width 22 height 11
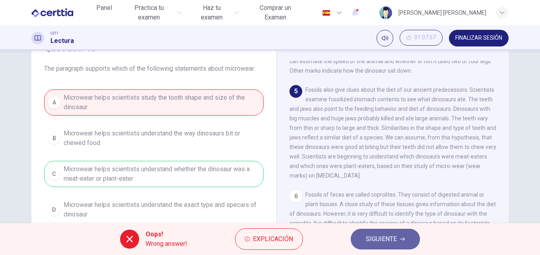
click at [375, 239] on span "SIGUIENTE" at bounding box center [381, 239] width 31 height 11
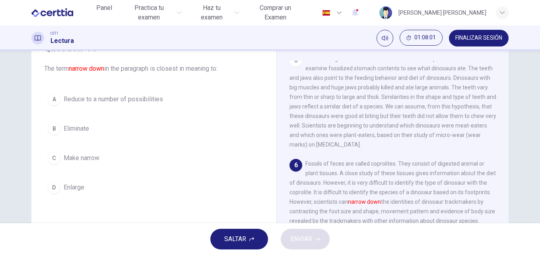
scroll to position [332, 0]
click at [125, 99] on span "Reduce to a number of possibilities" at bounding box center [113, 100] width 99 height 10
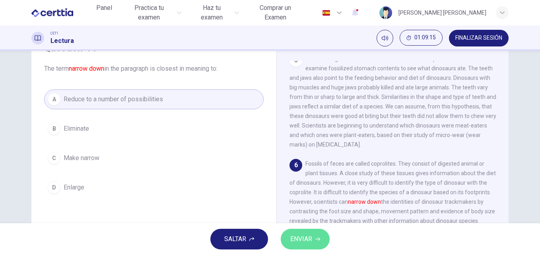
click at [315, 242] on button "ENVIAR" at bounding box center [305, 239] width 49 height 21
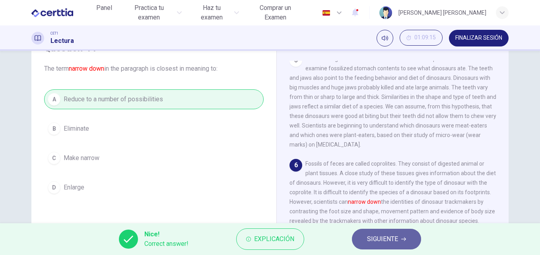
click at [373, 241] on span "SIGUIENTE" at bounding box center [382, 239] width 31 height 11
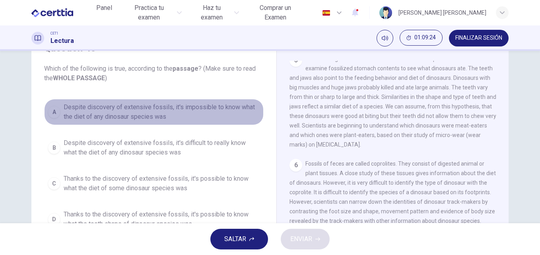
click at [196, 111] on span "Despite discovery of extensive fossils, it's impossible to know what the diet o…" at bounding box center [162, 112] width 196 height 19
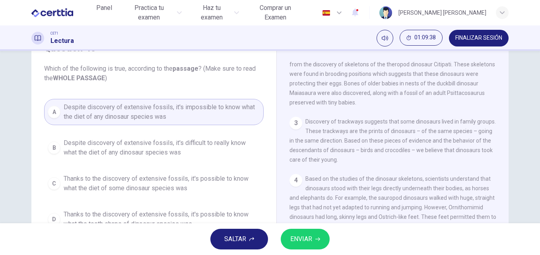
scroll to position [97, 0]
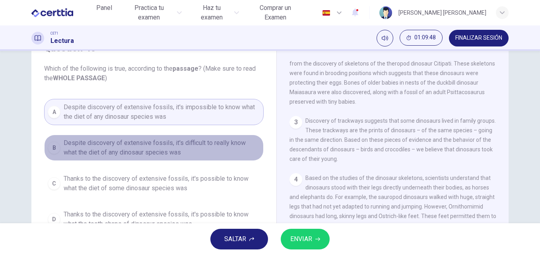
click at [126, 151] on span "Despite discovery of extensive fossils, it's difficult to really know what the …" at bounding box center [162, 147] width 196 height 19
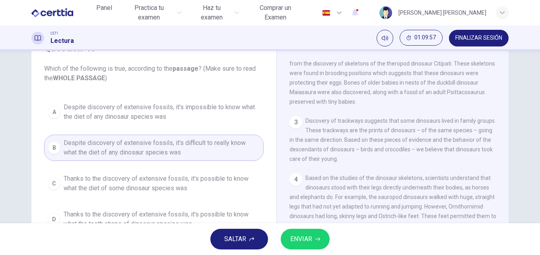
click at [140, 181] on span "Thanks to the discovery of extensive fossils, it's possible to know what the di…" at bounding box center [162, 183] width 196 height 19
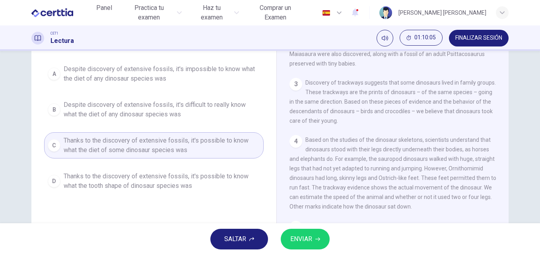
scroll to position [88, 0]
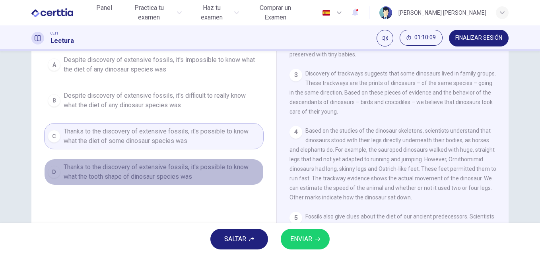
click at [190, 167] on span "Thanks to the discovery of extensive fossils, it's possible to know what the to…" at bounding box center [162, 172] width 196 height 19
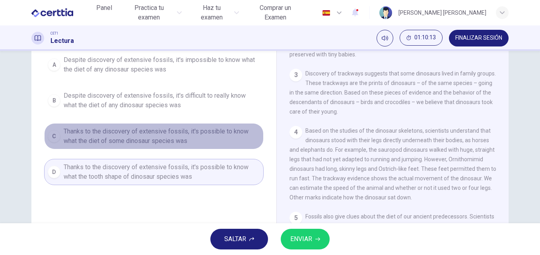
click at [141, 138] on span "Thanks to the discovery of extensive fossils, it's possible to know what the di…" at bounding box center [162, 136] width 196 height 19
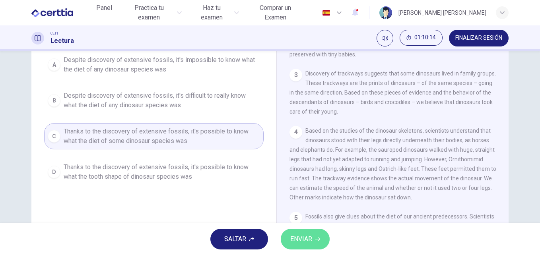
click at [313, 233] on button "ENVIAR" at bounding box center [305, 239] width 49 height 21
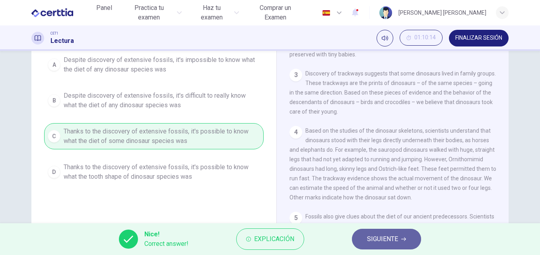
click at [386, 242] on span "SIGUIENTE" at bounding box center [382, 239] width 31 height 11
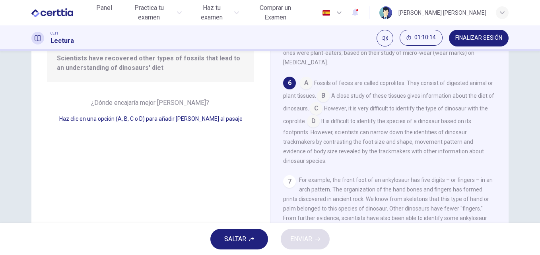
scroll to position [345, 0]
drag, startPoint x: 535, startPoint y: 128, endPoint x: 534, endPoint y: 114, distance: 14.3
click at [534, 114] on div "Question 46 Mira los cuatro que indican dónde se podría añadir la siguiente fra…" at bounding box center [270, 137] width 540 height 173
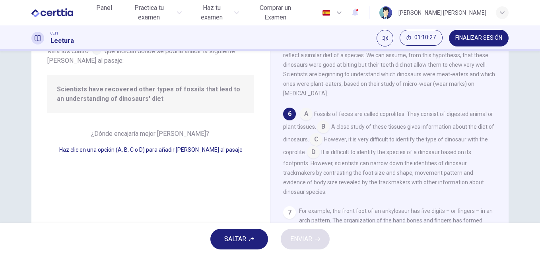
scroll to position [56, 0]
click at [305, 115] on input at bounding box center [306, 115] width 13 height 13
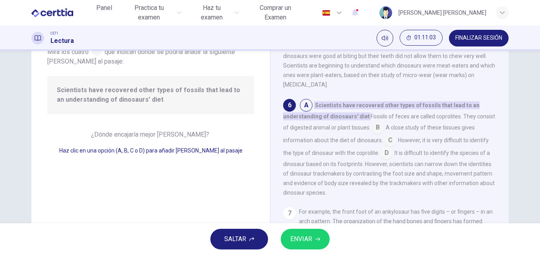
click at [377, 135] on input at bounding box center [377, 128] width 13 height 13
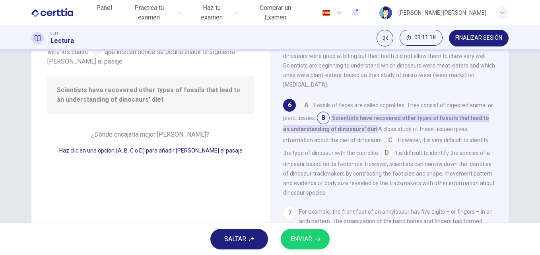
click at [384, 148] on input at bounding box center [390, 141] width 13 height 13
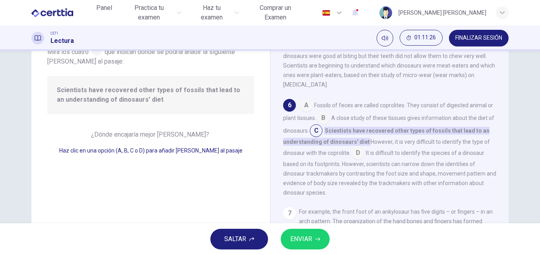
click at [308, 113] on input at bounding box center [306, 106] width 13 height 13
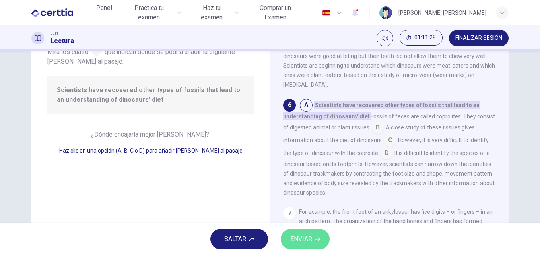
click at [308, 239] on span "ENVIAR" at bounding box center [301, 239] width 22 height 11
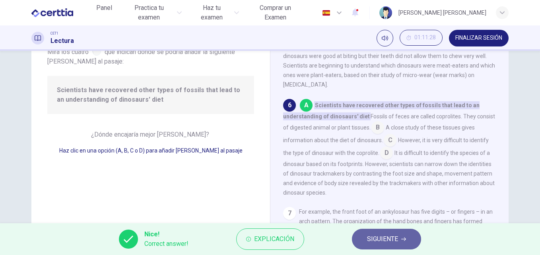
click at [377, 242] on span "SIGUIENTE" at bounding box center [382, 239] width 31 height 11
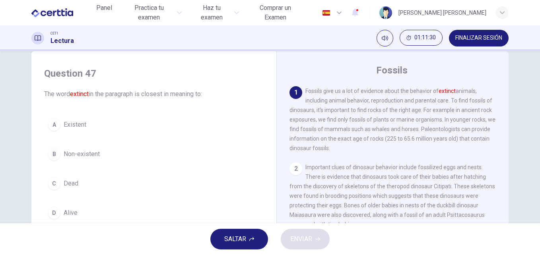
scroll to position [9, 0]
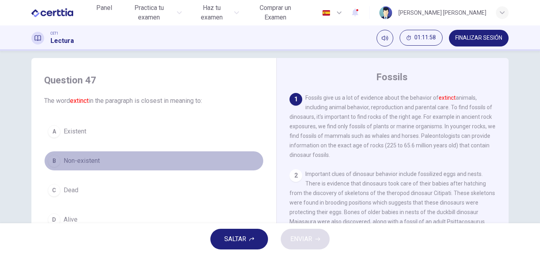
click at [92, 161] on span "Non-existent" at bounding box center [82, 161] width 36 height 10
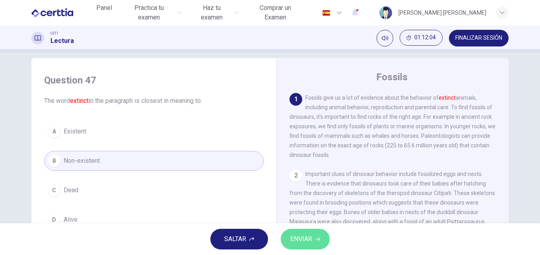
click at [307, 242] on span "ENVIAR" at bounding box center [301, 239] width 22 height 11
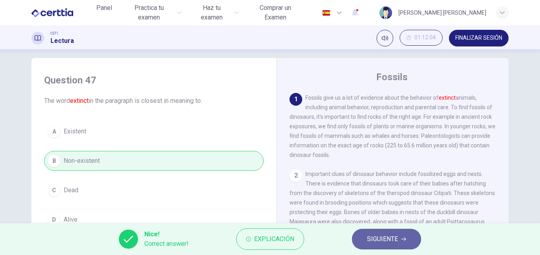
click at [376, 240] on span "SIGUIENTE" at bounding box center [382, 239] width 31 height 11
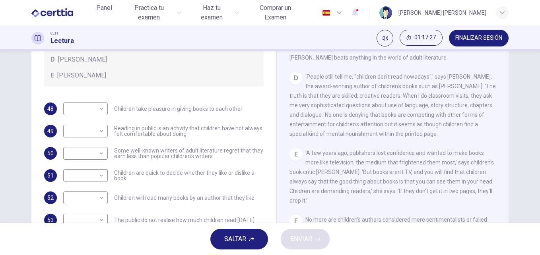
scroll to position [340, 0]
drag, startPoint x: 351, startPoint y: 200, endPoint x: 391, endPoint y: 199, distance: 39.8
click at [391, 199] on span "‘A few years ago, publishers lost confidence and wanted to make books more like…" at bounding box center [391, 175] width 204 height 54
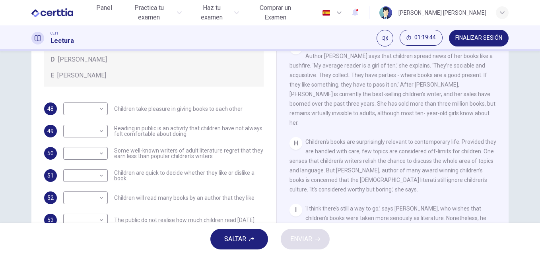
scroll to position [579, 0]
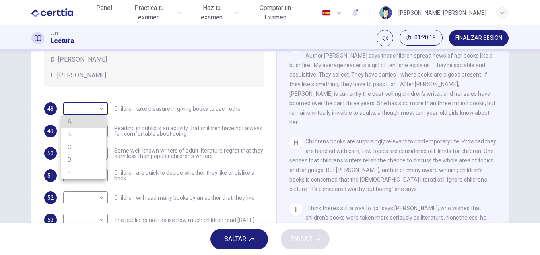
click at [101, 111] on body "Este sitio utiliza cookies, como se explica en nuestra Política de Privacidad .…" at bounding box center [270, 127] width 540 height 255
click at [101, 111] on div at bounding box center [270, 127] width 540 height 255
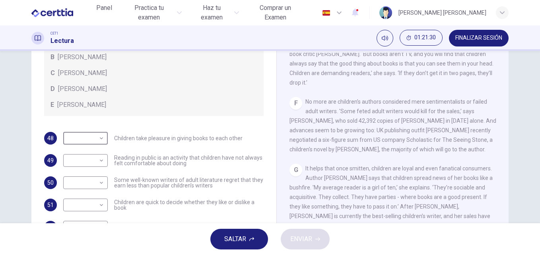
scroll to position [483, 0]
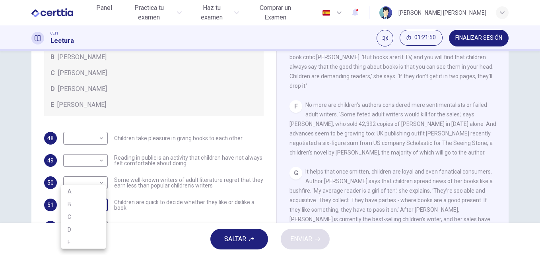
click at [101, 208] on body "Este sitio utiliza cookies, como se explica en nuestra Política de Privacidad .…" at bounding box center [270, 127] width 540 height 255
click at [84, 220] on li "C" at bounding box center [83, 217] width 45 height 13
type input "*"
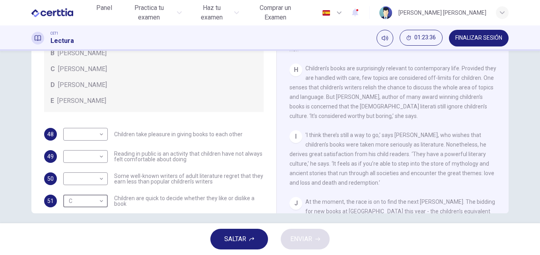
scroll to position [136, 0]
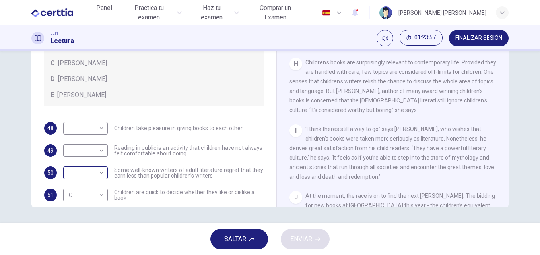
click at [103, 173] on div "​ ​" at bounding box center [85, 173] width 45 height 13
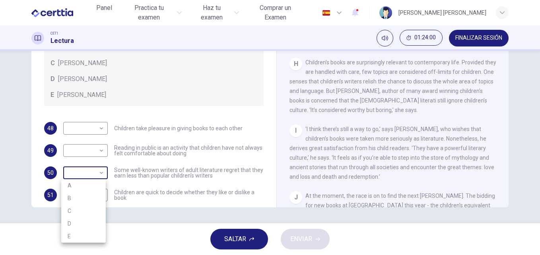
click at [99, 172] on body "Este sitio utiliza cookies, como se explica en nuestra Política de Privacidad .…" at bounding box center [270, 127] width 540 height 255
click at [91, 194] on li "B" at bounding box center [83, 198] width 45 height 13
type input "*"
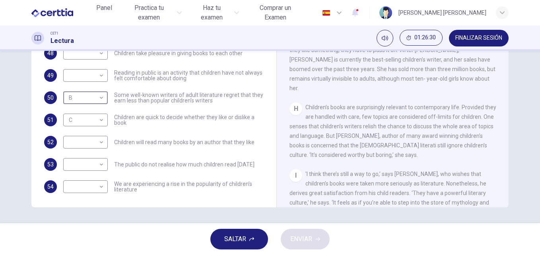
scroll to position [77, 0]
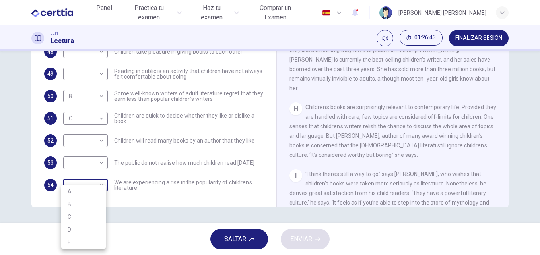
click at [102, 188] on body "Este sitio utiliza cookies, como se explica en nuestra Política de Privacidad .…" at bounding box center [270, 127] width 540 height 255
click at [89, 243] on li "E" at bounding box center [83, 242] width 45 height 13
type input "*"
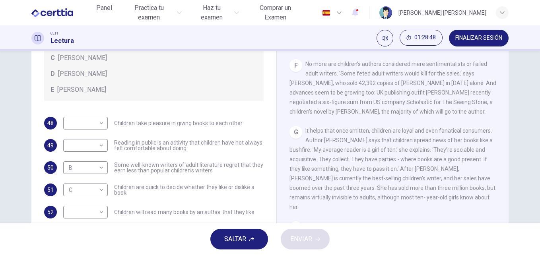
scroll to position [60, 0]
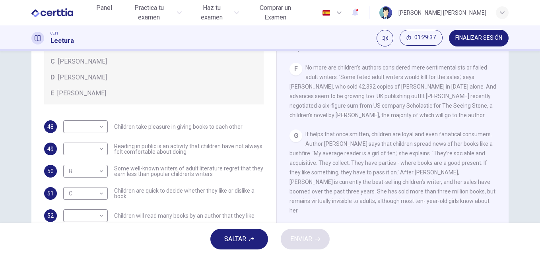
drag, startPoint x: 535, startPoint y: 135, endPoint x: 536, endPoint y: 115, distance: 20.3
click at [536, 115] on div "Preguntas 48 - 54 Look at the following list of people A-E and the list of stat…" at bounding box center [270, 137] width 540 height 173
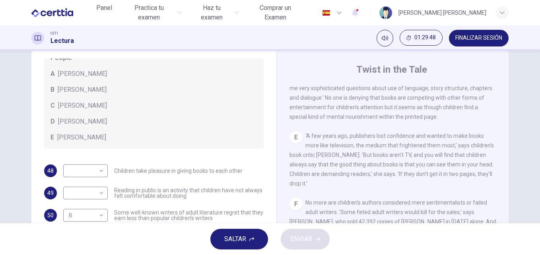
scroll to position [416, 0]
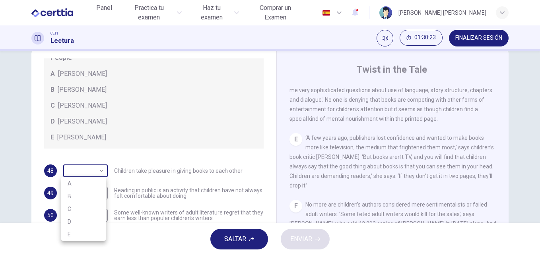
click at [100, 173] on body "Este sitio utiliza cookies, como se explica en nuestra Política de Privacidad .…" at bounding box center [270, 127] width 540 height 255
click at [91, 187] on li "A" at bounding box center [83, 183] width 45 height 13
type input "*"
click at [99, 194] on body "Este sitio utiliza cookies, como se explica en nuestra Política de Privacidad .…" at bounding box center [270, 127] width 540 height 255
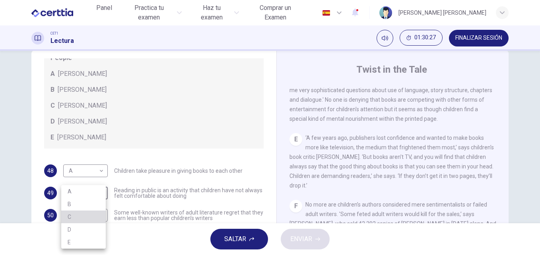
click at [99, 219] on li "C" at bounding box center [83, 217] width 45 height 13
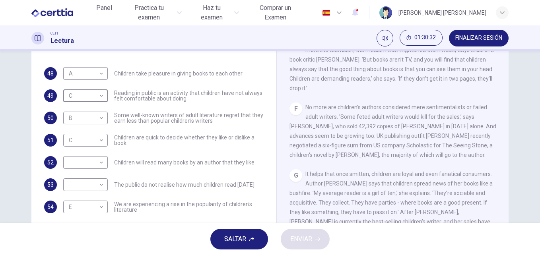
scroll to position [115, 0]
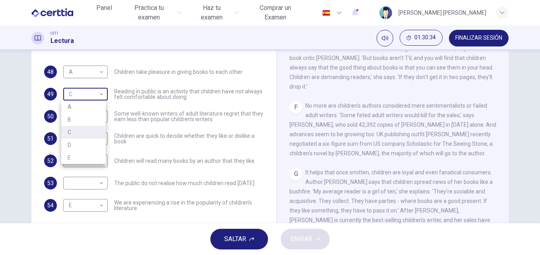
click at [101, 97] on body "Este sitio utiliza cookies, como se explica en nuestra Política de Privacidad .…" at bounding box center [270, 127] width 540 height 255
click at [94, 145] on li "D" at bounding box center [83, 145] width 45 height 13
type input "*"
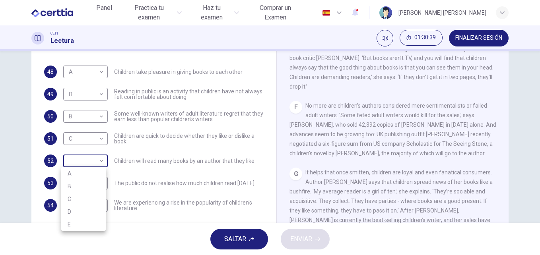
click at [101, 160] on body "Este sitio utiliza cookies, como se explica en nuestra Política de Privacidad .…" at bounding box center [270, 127] width 540 height 255
click at [91, 176] on li "A" at bounding box center [83, 173] width 45 height 13
type input "*"
click at [106, 182] on div "​ ​ The public do not realise how much children read today" at bounding box center [158, 183] width 191 height 13
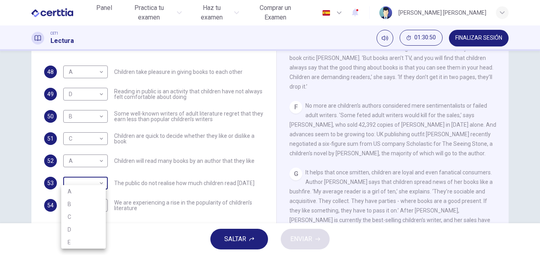
click at [97, 187] on body "Este sitio utiliza cookies, como se explica en nuestra Política de Privacidad .…" at bounding box center [270, 127] width 540 height 255
click at [91, 238] on li "E" at bounding box center [83, 242] width 45 height 13
type input "*"
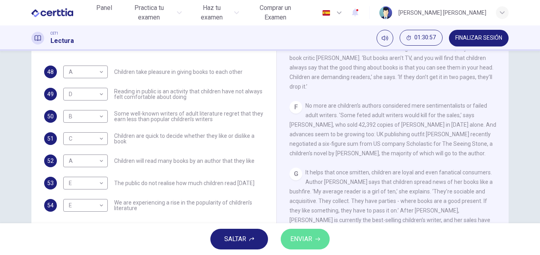
click at [308, 245] on span "ENVIAR" at bounding box center [301, 239] width 22 height 11
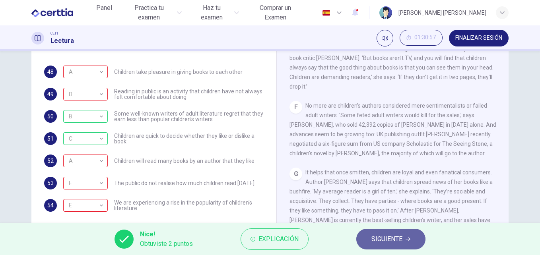
click at [392, 241] on span "SIGUIENTE" at bounding box center [386, 239] width 31 height 11
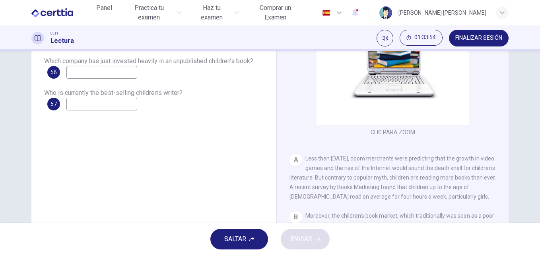
click at [526, 83] on div "Preguntas 55 - 57 Using NO MORE THAN THREE WORDS taken from the reading passage…" at bounding box center [270, 137] width 540 height 173
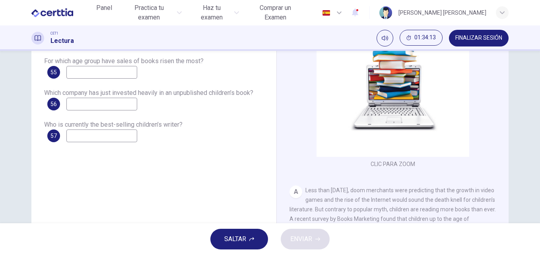
scroll to position [68, 0]
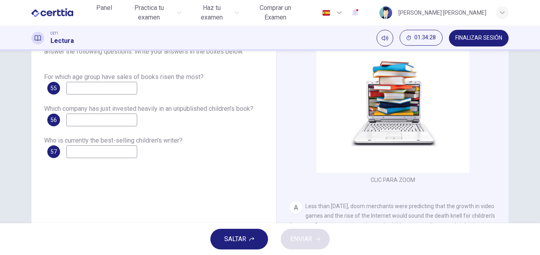
click at [505, 142] on div "Twist in the Tale CLIC PARA ZOOM Clic para zoom A Less than three years ago, do…" at bounding box center [392, 143] width 232 height 289
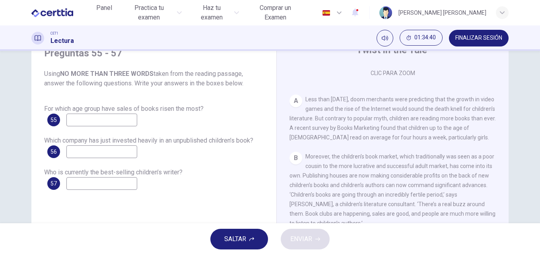
scroll to position [132, 0]
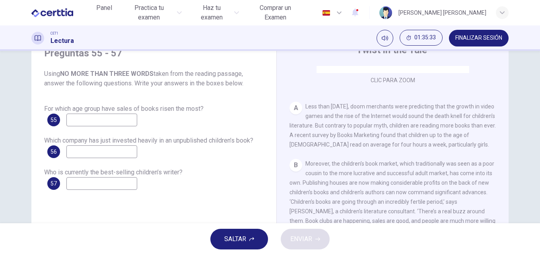
click at [95, 121] on input at bounding box center [101, 120] width 71 height 13
type input "**********"
click at [121, 155] on input at bounding box center [101, 152] width 71 height 13
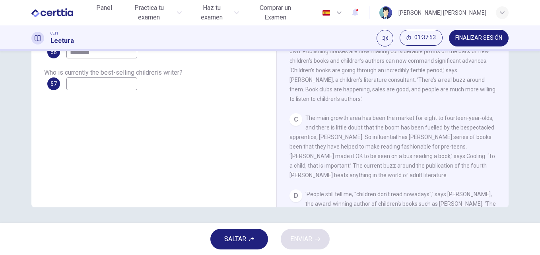
scroll to position [179, 0]
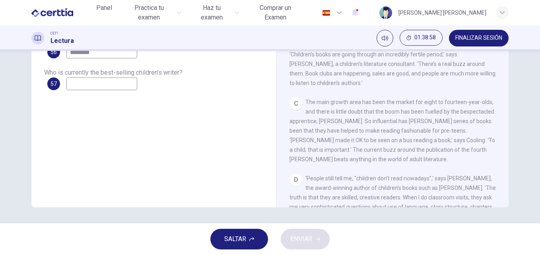
type input "********"
click at [131, 82] on input at bounding box center [101, 84] width 71 height 13
type input "**********"
click at [305, 241] on span "ENVIAR" at bounding box center [301, 239] width 22 height 11
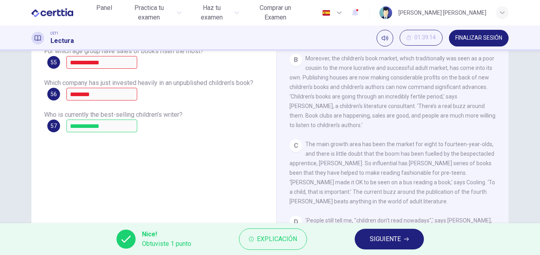
scroll to position [88, 0]
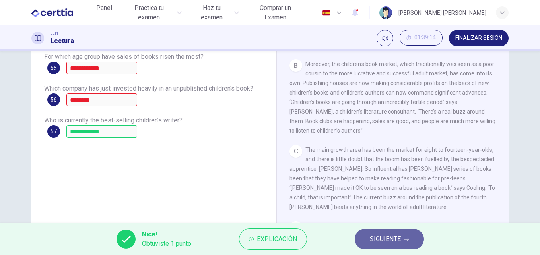
click at [393, 241] on span "SIGUIENTE" at bounding box center [385, 239] width 31 height 11
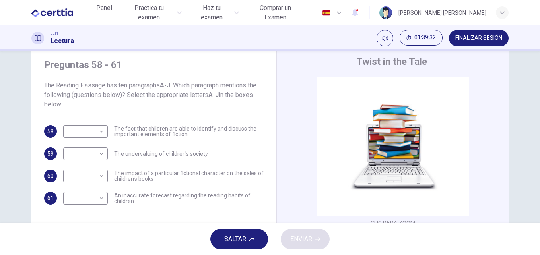
scroll to position [40, 0]
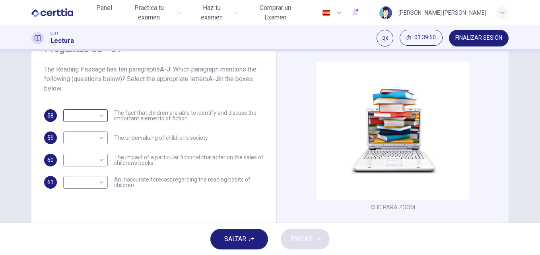
click at [103, 118] on body "Este sitio utiliza cookies, como se explica en nuestra Política de Privacidad .…" at bounding box center [270, 127] width 540 height 255
click at [103, 118] on div at bounding box center [270, 127] width 540 height 255
click at [505, 210] on div "Twist in the Tale CLIC PARA ZOOM Clic para zoom A Less than three years ago, do…" at bounding box center [392, 171] width 232 height 289
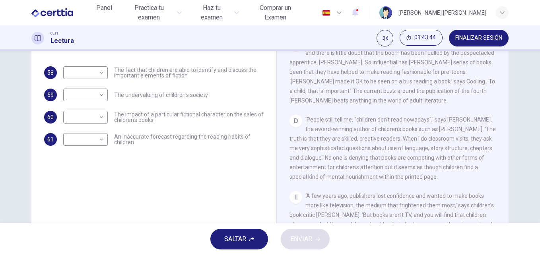
scroll to position [83, 0]
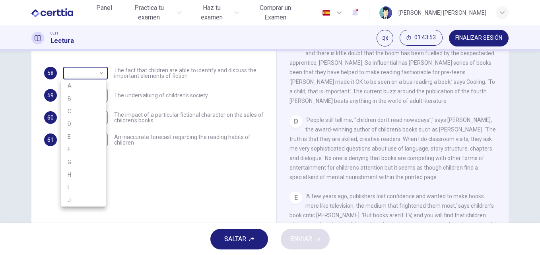
click at [99, 75] on body "Este sitio utiliza cookies, como se explica en nuestra Política de Privacidad .…" at bounding box center [270, 127] width 540 height 255
click at [86, 122] on li "D" at bounding box center [83, 124] width 45 height 13
type input "*"
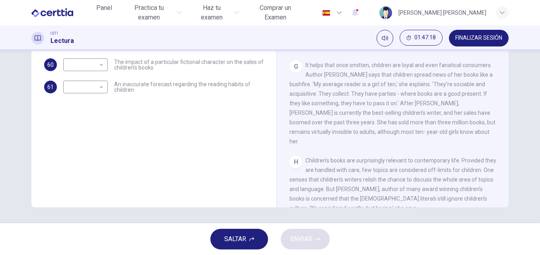
scroll to position [519, 0]
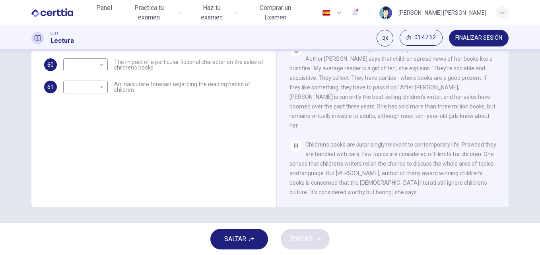
drag, startPoint x: 372, startPoint y: 84, endPoint x: 518, endPoint y: 107, distance: 147.7
click at [518, 107] on div "Preguntas 58 - 61 The Reading Passage has ten paragraphs A-J . Which paragraph …" at bounding box center [270, 69] width 503 height 276
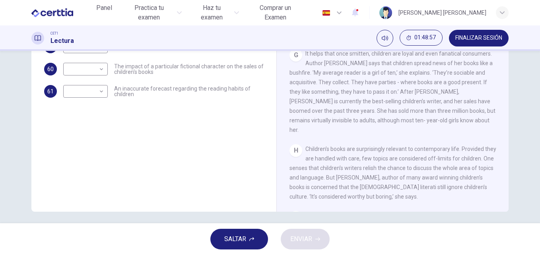
scroll to position [136, 0]
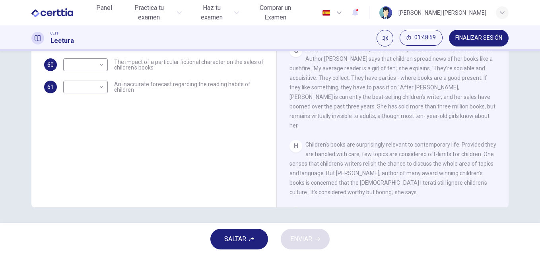
click at [507, 205] on div "Preguntas 58 - 61 The Reading Passage has ten paragraphs A-J . Which paragraph …" at bounding box center [270, 69] width 503 height 276
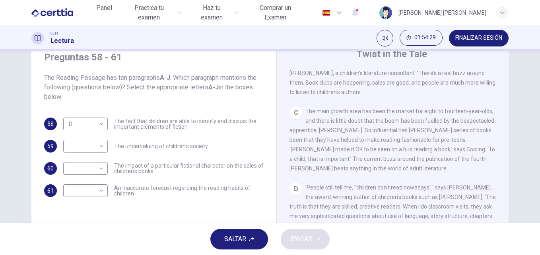
scroll to position [270, 0]
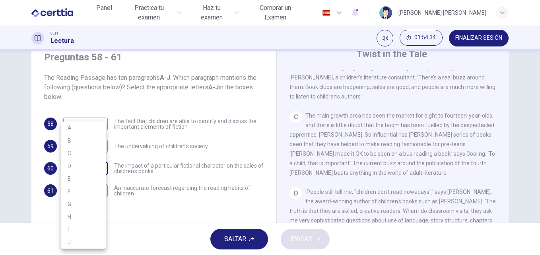
click at [100, 170] on body "Este sitio utiliza cookies, como se explica en nuestra Política de Privacidad .…" at bounding box center [270, 127] width 540 height 255
click at [78, 154] on li "C" at bounding box center [83, 153] width 45 height 13
type input "*"
click at [505, 75] on div "Twist in the Tale CLIC PARA ZOOM Clic para zoom A Less than three years ago, do…" at bounding box center [392, 179] width 232 height 289
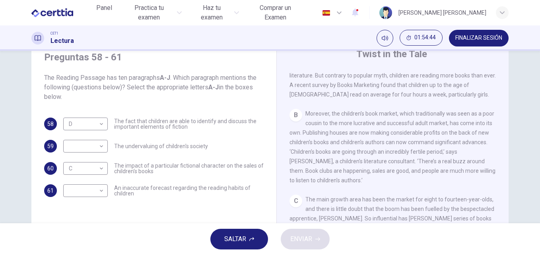
scroll to position [174, 0]
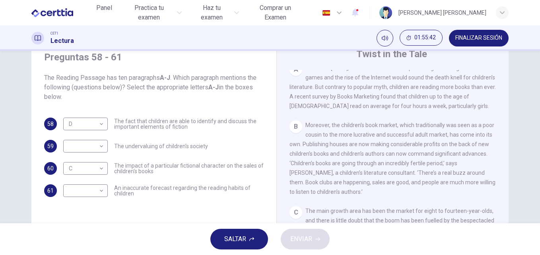
click at [505, 73] on div "Twist in the Tale CLIC PARA ZOOM Clic para zoom A Less than three years ago, do…" at bounding box center [392, 179] width 232 height 289
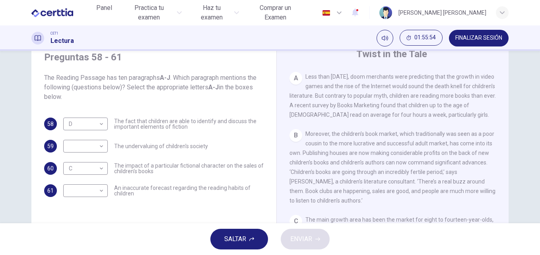
scroll to position [158, 0]
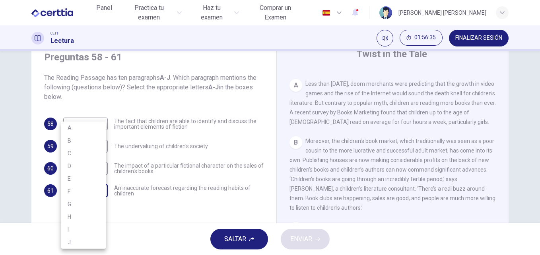
click at [99, 194] on body "Este sitio utiliza cookies, como se explica en nuestra Política de Privacidad .…" at bounding box center [270, 127] width 540 height 255
click at [82, 127] on li "A" at bounding box center [83, 128] width 45 height 13
type input "*"
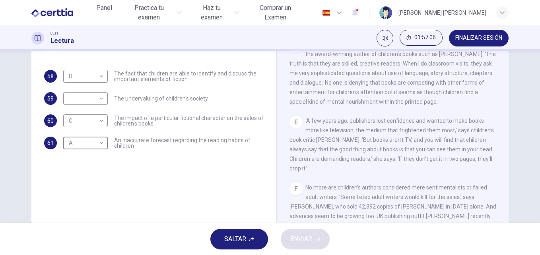
scroll to position [64, 0]
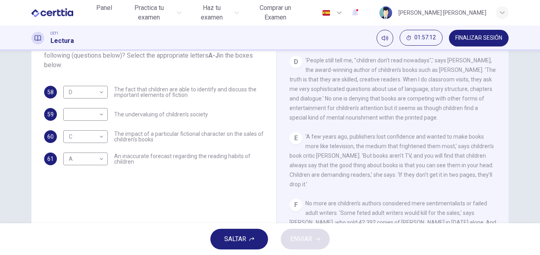
click at [505, 62] on div "Twist in the Tale CLIC PARA ZOOM Clic para zoom A Less than three years ago, do…" at bounding box center [392, 147] width 232 height 289
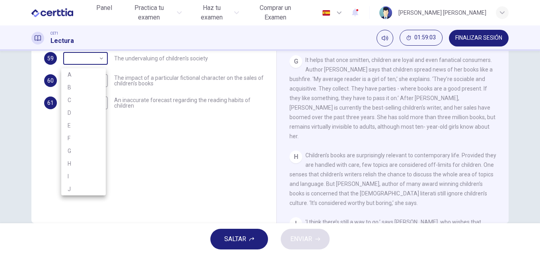
scroll to position [116, 0]
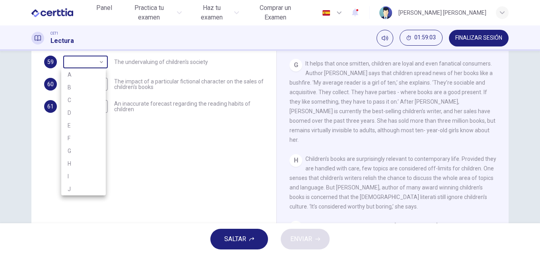
click at [101, 58] on body "Este sitio utiliza cookies, como se explica en nuestra Política de Privacidad .…" at bounding box center [270, 127] width 540 height 255
click at [75, 162] on li "H" at bounding box center [83, 163] width 45 height 13
type input "*"
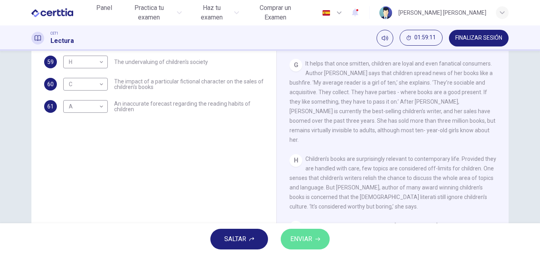
click at [286, 243] on button "ENVIAR" at bounding box center [305, 239] width 49 height 21
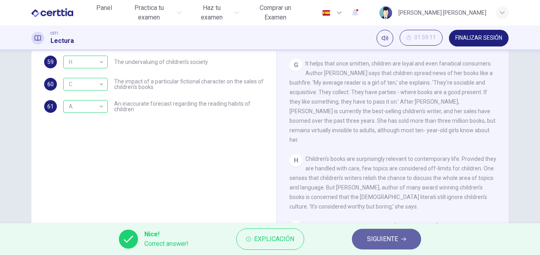
click at [396, 239] on span "SIGUIENTE" at bounding box center [382, 239] width 31 height 11
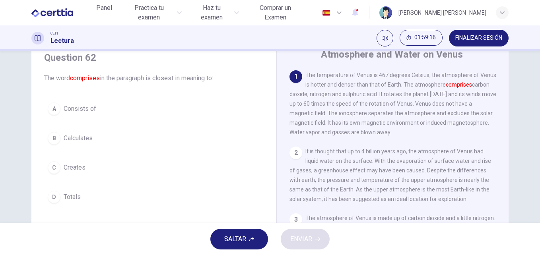
scroll to position [32, 0]
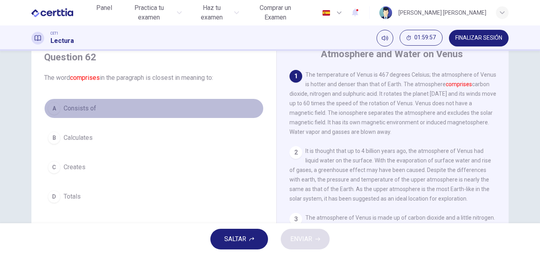
click at [89, 109] on span "Consists of" at bounding box center [80, 109] width 33 height 10
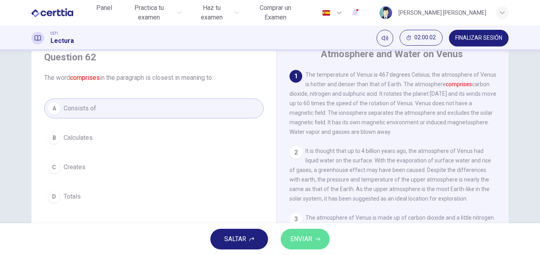
click at [315, 239] on button "ENVIAR" at bounding box center [305, 239] width 49 height 21
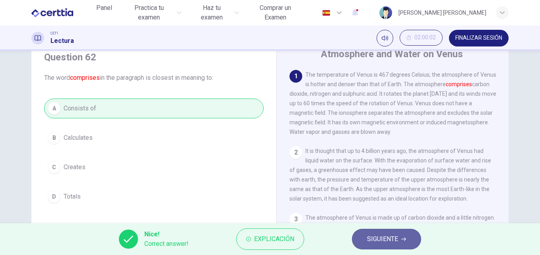
click at [384, 239] on span "SIGUIENTE" at bounding box center [382, 239] width 31 height 11
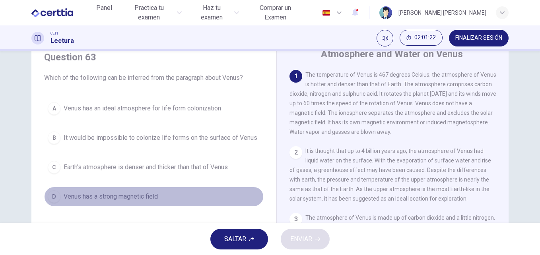
click at [113, 201] on span "Venus has a strong magnetic field" at bounding box center [111, 197] width 94 height 10
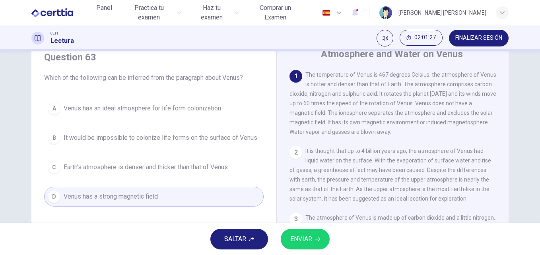
click at [313, 240] on button "ENVIAR" at bounding box center [305, 239] width 49 height 21
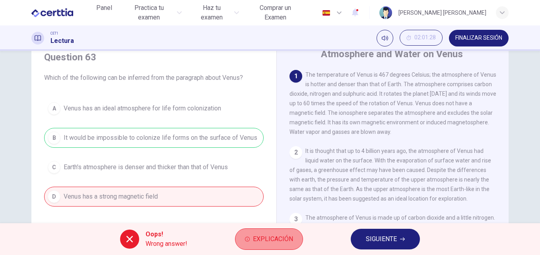
click at [279, 242] on span "Explicación" at bounding box center [273, 239] width 40 height 11
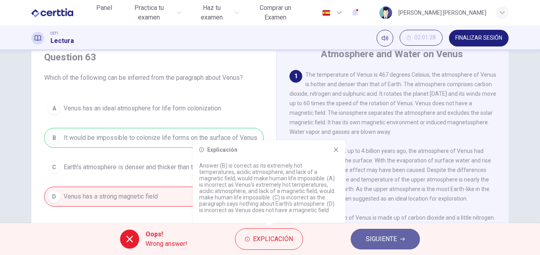
click at [385, 243] on span "SIGUIENTE" at bounding box center [381, 239] width 31 height 11
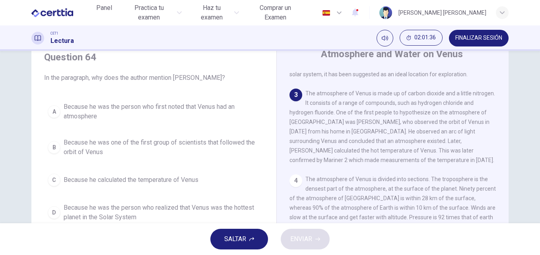
scroll to position [127, 0]
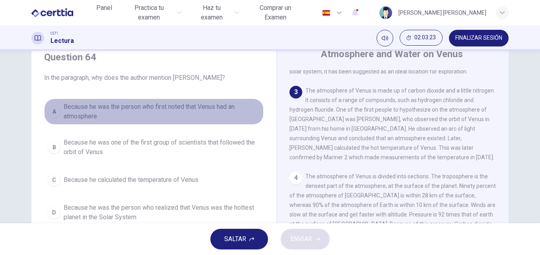
click at [164, 112] on span "Because he was the person who first noted that Venus had an atmosphere" at bounding box center [162, 111] width 196 height 19
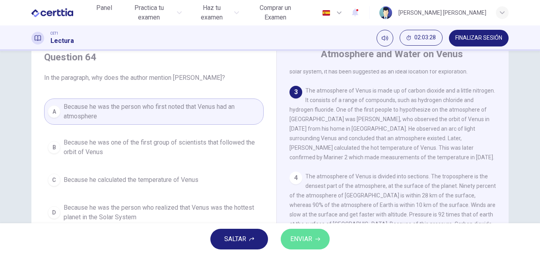
click at [307, 238] on span "ENVIAR" at bounding box center [301, 239] width 22 height 11
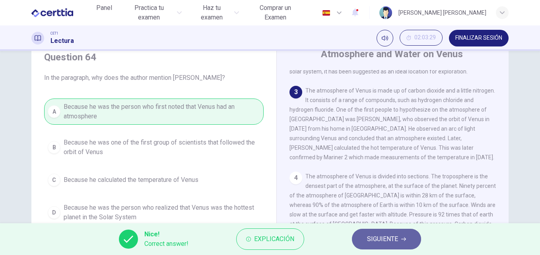
click at [377, 239] on span "SIGUIENTE" at bounding box center [382, 239] width 31 height 11
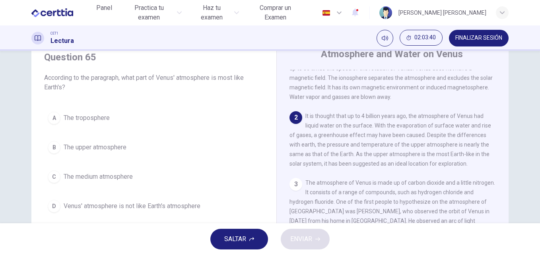
scroll to position [16, 0]
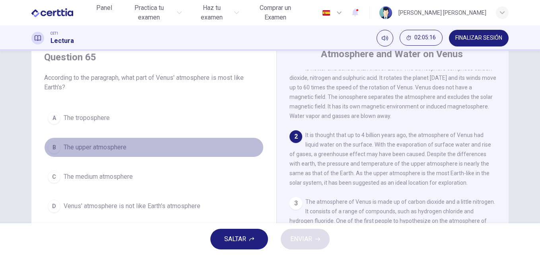
click at [112, 142] on button "B The upper atmosphere" at bounding box center [153, 148] width 219 height 20
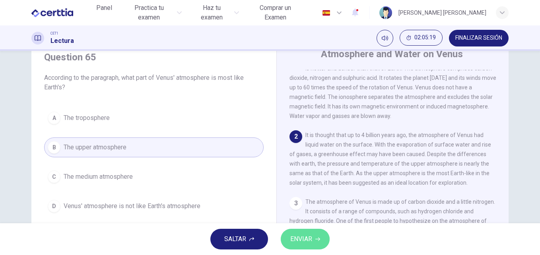
click at [313, 241] on button "ENVIAR" at bounding box center [305, 239] width 49 height 21
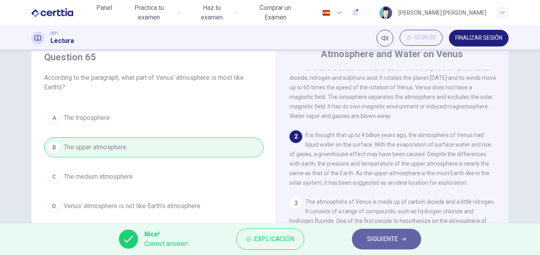
click at [390, 242] on span "SIGUIENTE" at bounding box center [382, 239] width 31 height 11
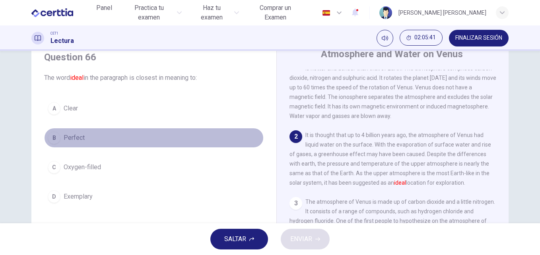
click at [82, 141] on span "Perfect" at bounding box center [74, 138] width 21 height 10
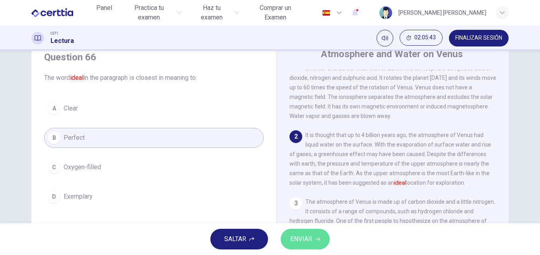
click at [303, 239] on span "ENVIAR" at bounding box center [301, 239] width 22 height 11
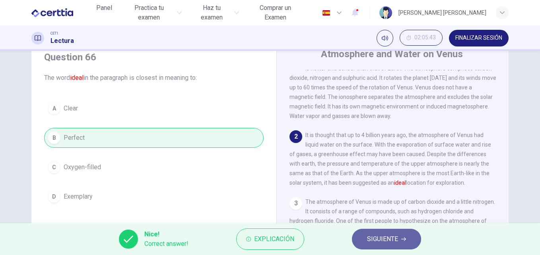
click at [394, 240] on span "SIGUIENTE" at bounding box center [382, 239] width 31 height 11
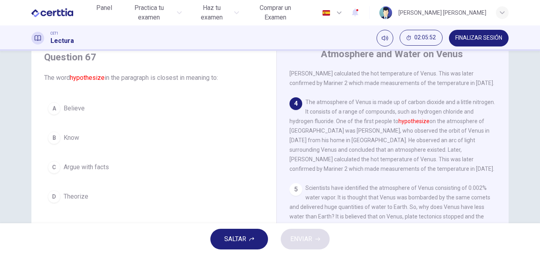
scroll to position [203, 0]
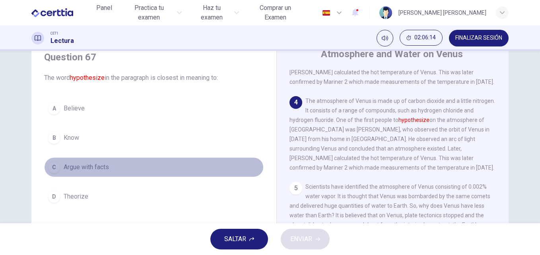
click at [91, 167] on span "Argue with facts" at bounding box center [86, 168] width 45 height 10
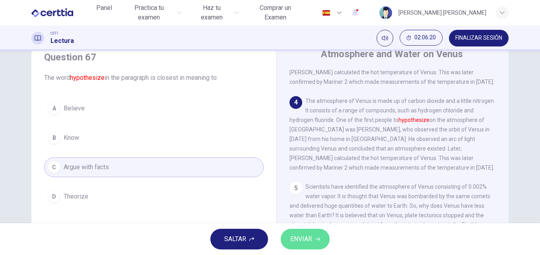
click at [313, 244] on button "ENVIAR" at bounding box center [305, 239] width 49 height 21
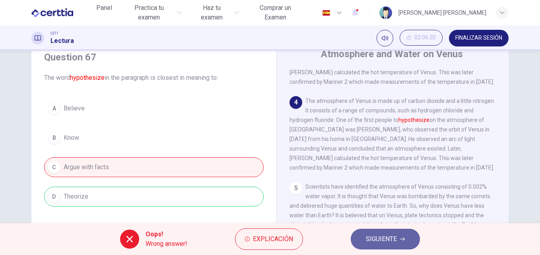
click at [398, 238] on button "SIGUIENTE" at bounding box center [385, 239] width 69 height 21
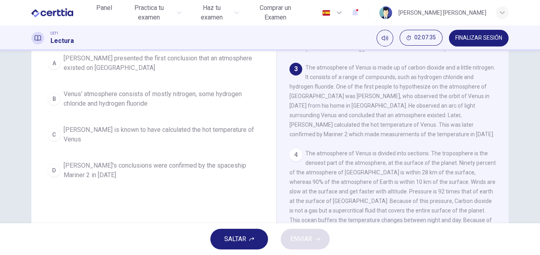
scroll to position [95, 0]
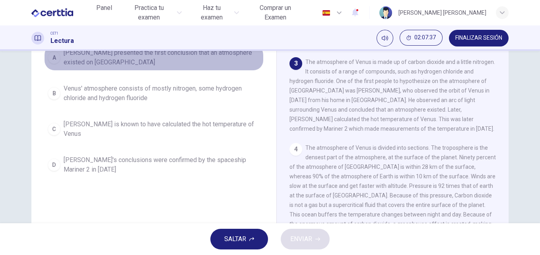
click at [193, 55] on span "Mikhail Lomonosov presented the first conclusion that an atmosphere existed on …" at bounding box center [162, 57] width 196 height 19
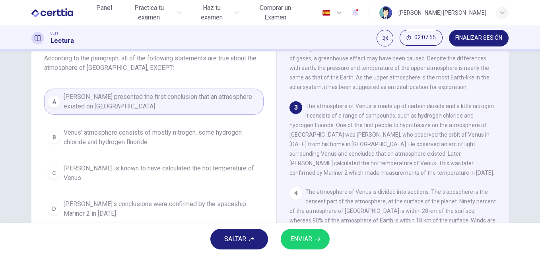
scroll to position [48, 0]
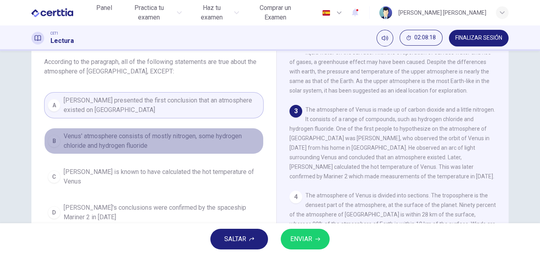
click at [223, 133] on span "Venus' atmosphere consists of mostly nitrogen, some hydrogen chloride and hydro…" at bounding box center [162, 141] width 196 height 19
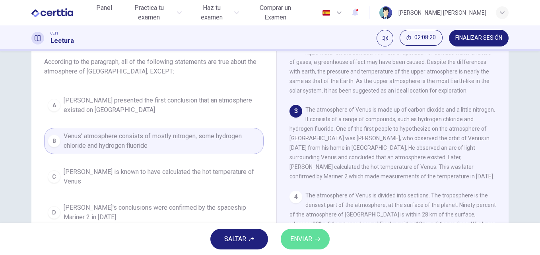
click at [308, 243] on span "ENVIAR" at bounding box center [301, 239] width 22 height 11
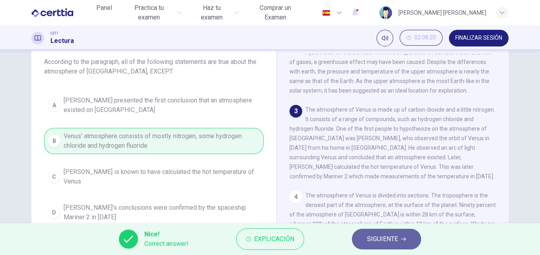
click at [382, 243] on span "SIGUIENTE" at bounding box center [382, 239] width 31 height 11
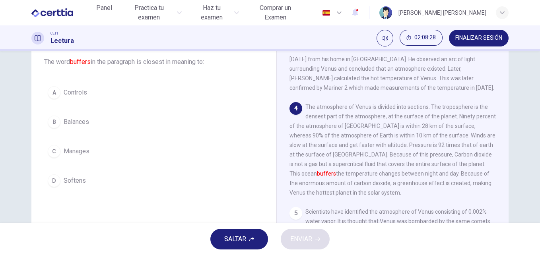
scroll to position [183, 0]
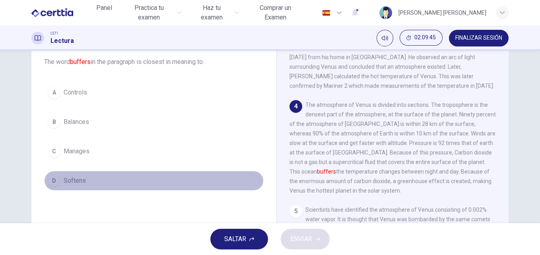
click at [61, 180] on button "D Softens" at bounding box center [153, 181] width 219 height 20
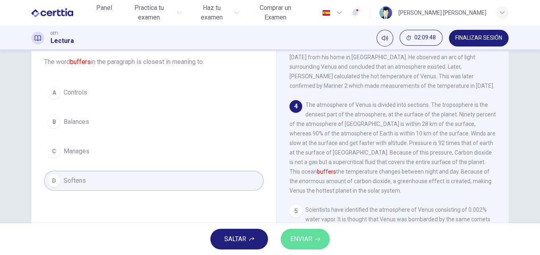
click at [312, 239] on span "ENVIAR" at bounding box center [301, 239] width 22 height 11
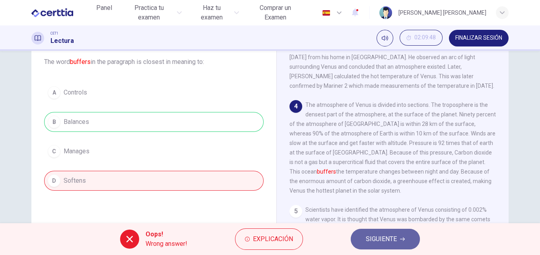
click at [382, 241] on span "SIGUIENTE" at bounding box center [381, 239] width 31 height 11
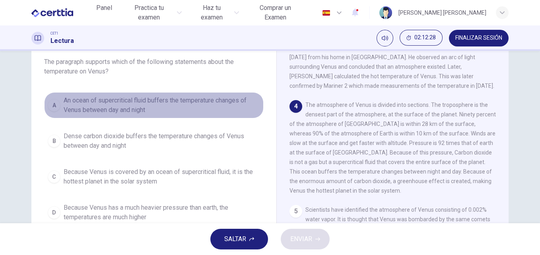
click at [202, 103] on span "An ocean of supercritical fluid buffers the temperature changes of Venus betwee…" at bounding box center [162, 105] width 196 height 19
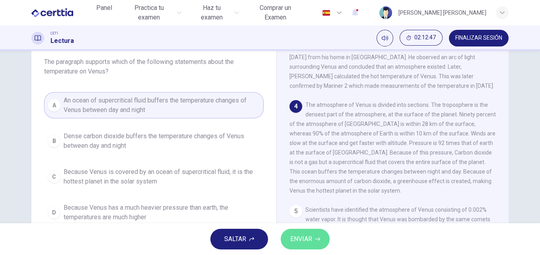
click at [311, 235] on span "ENVIAR" at bounding box center [301, 239] width 22 height 11
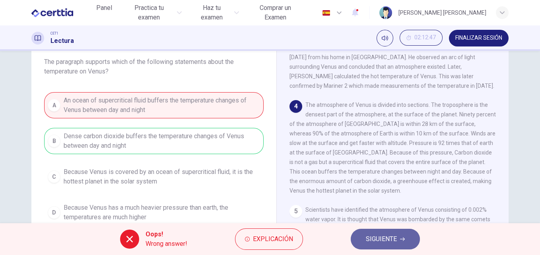
click at [391, 235] on span "SIGUIENTE" at bounding box center [381, 239] width 31 height 11
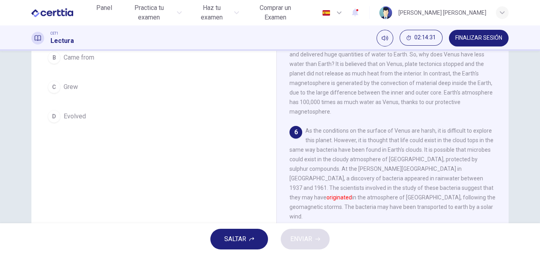
scroll to position [113, 0]
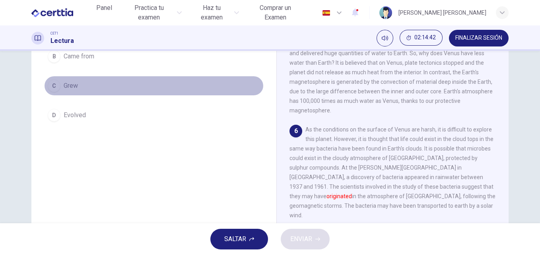
click at [70, 83] on span "Grew" at bounding box center [71, 86] width 14 height 10
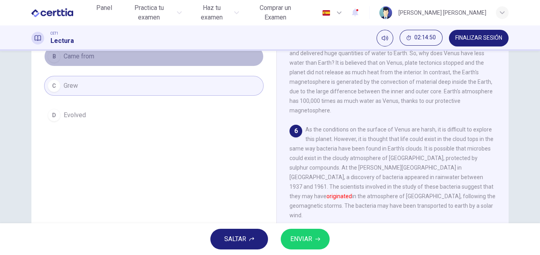
click at [81, 55] on span "Came from" at bounding box center [79, 57] width 31 height 10
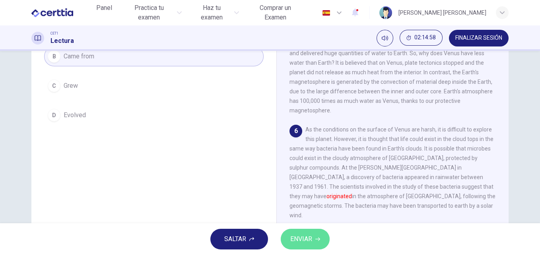
click at [306, 244] on span "ENVIAR" at bounding box center [301, 239] width 22 height 11
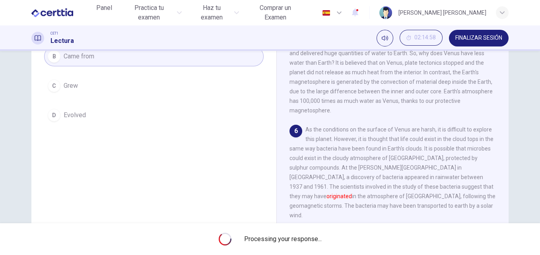
click at [306, 244] on div "Processing your response..." at bounding box center [270, 239] width 540 height 32
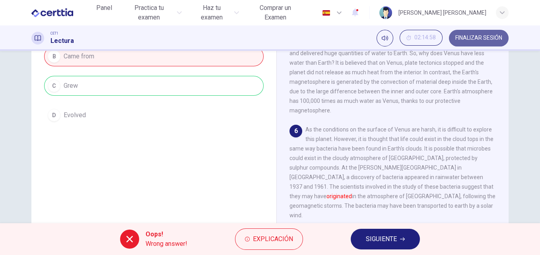
click at [480, 36] on span "FINALIZAR SESIÓN" at bounding box center [478, 38] width 47 height 6
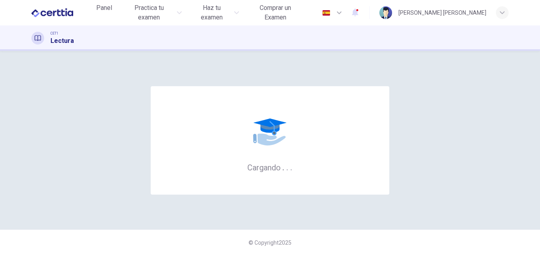
scroll to position [0, 0]
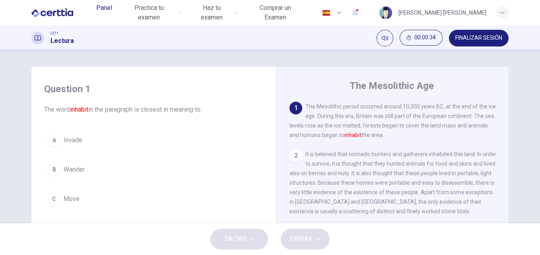
click at [101, 13] on span "Panel" at bounding box center [104, 8] width 16 height 10
